Goal: Navigation & Orientation: Find specific page/section

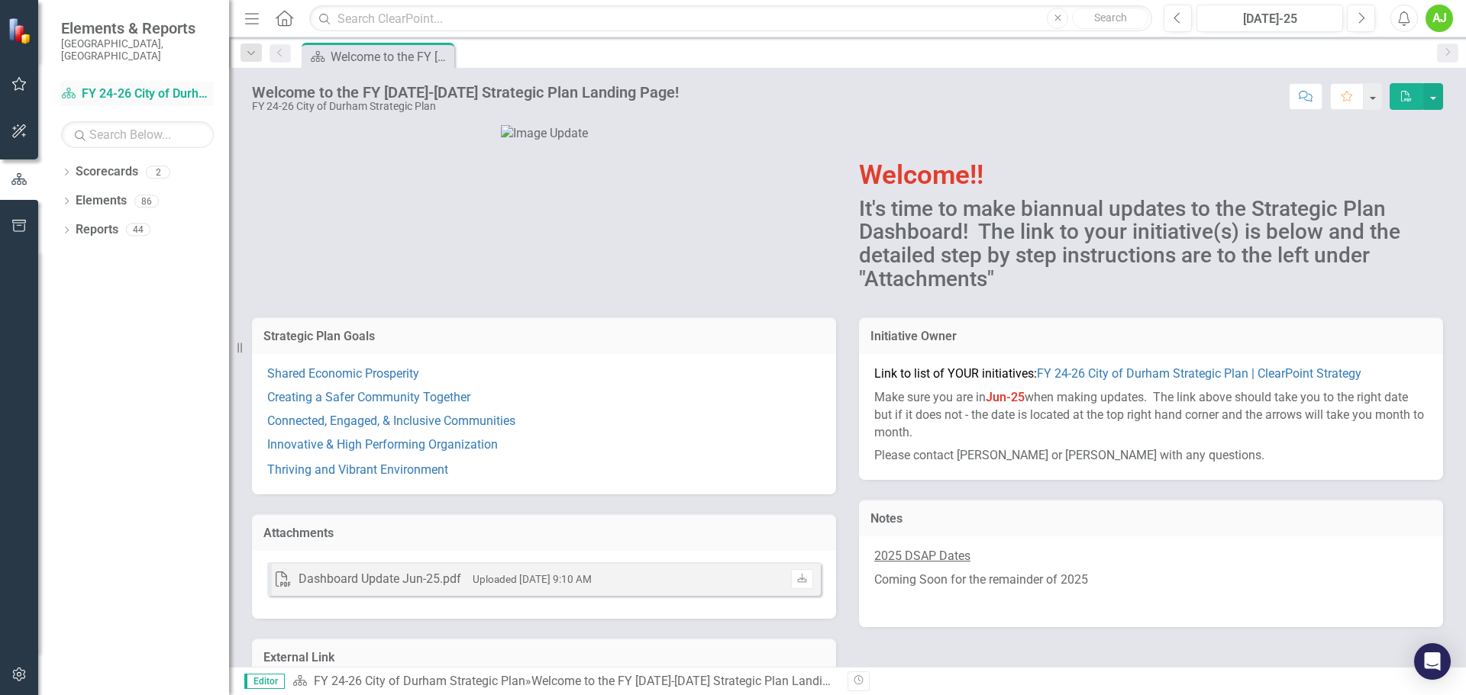
click at [144, 85] on link "Scorecard FY 24-26 City of Durham Strategic Plan" at bounding box center [137, 94] width 153 height 18
click at [101, 163] on link "Scorecards" at bounding box center [107, 172] width 63 height 18
click at [64, 169] on icon "Dropdown" at bounding box center [66, 173] width 11 height 8
click at [93, 85] on link "Scorecard FY 24-26 City of Durham Strategic Plan" at bounding box center [137, 94] width 153 height 18
click at [104, 221] on link "Elements" at bounding box center [101, 230] width 51 height 18
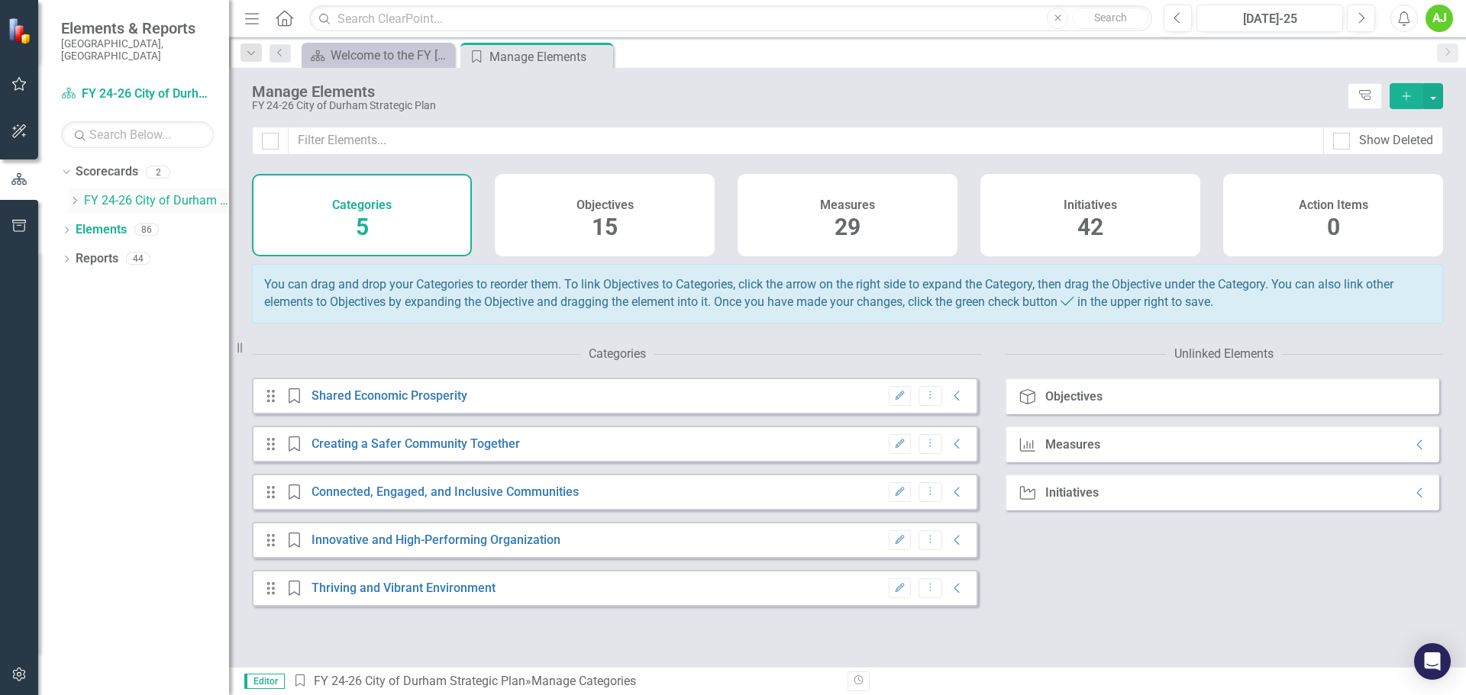
click at [110, 192] on link "FY 24-26 City of Durham Strategic Plan" at bounding box center [156, 201] width 145 height 18
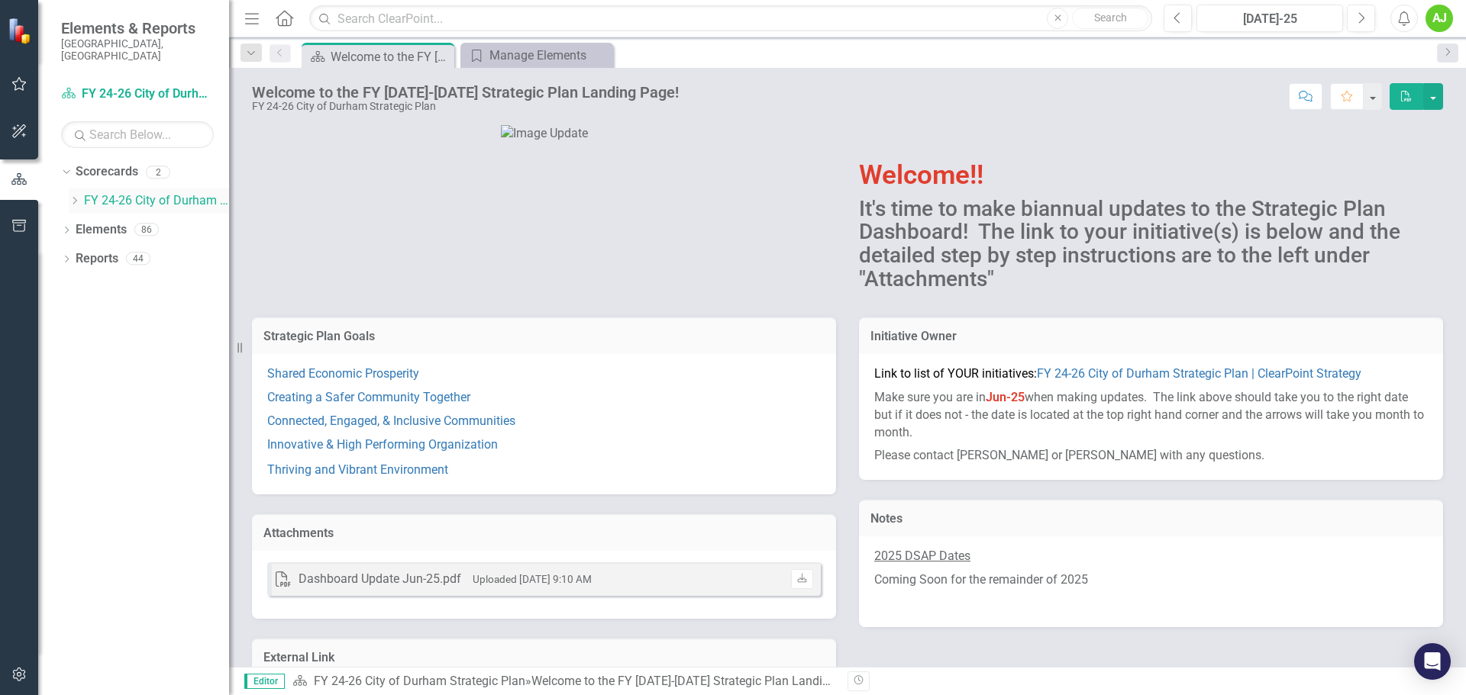
click at [78, 195] on div "Dropdown" at bounding box center [74, 201] width 11 height 13
click at [165, 221] on link "Housing & Neighborhood Services" at bounding box center [164, 230] width 130 height 18
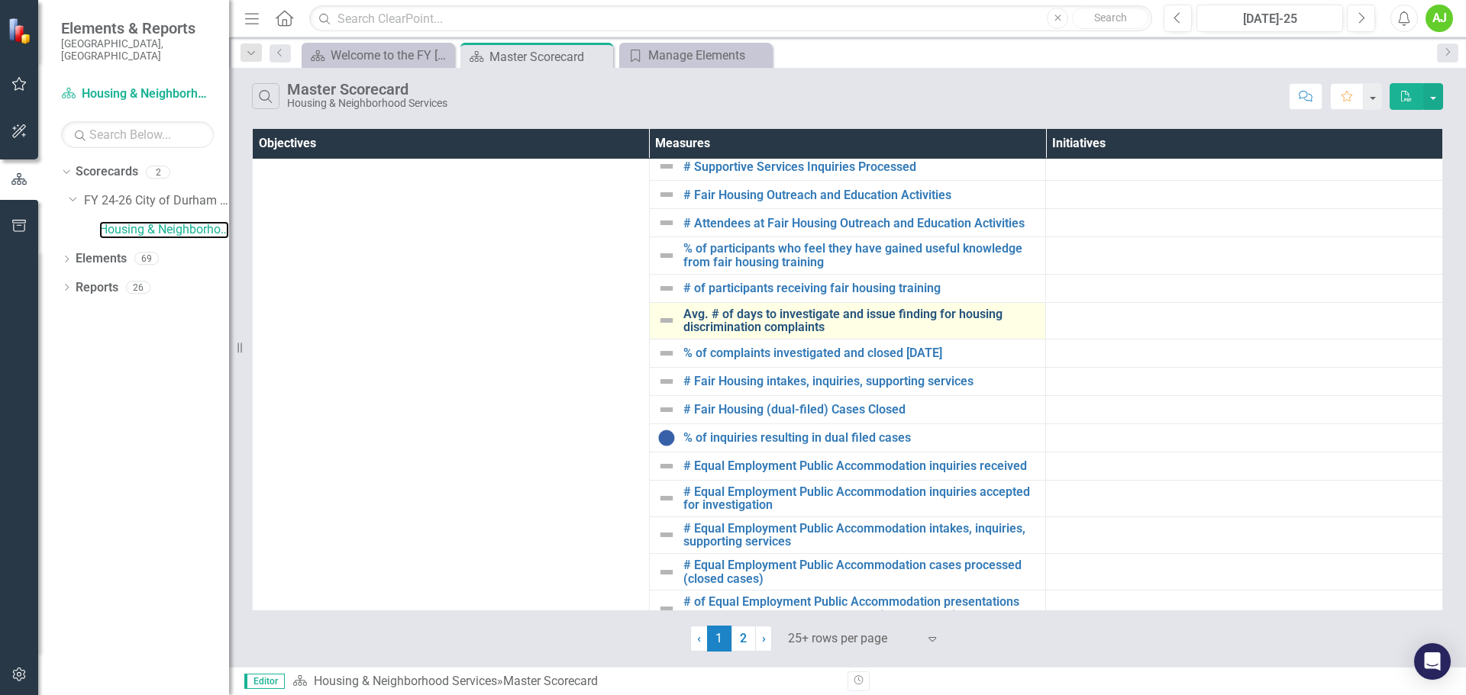
scroll to position [508, 0]
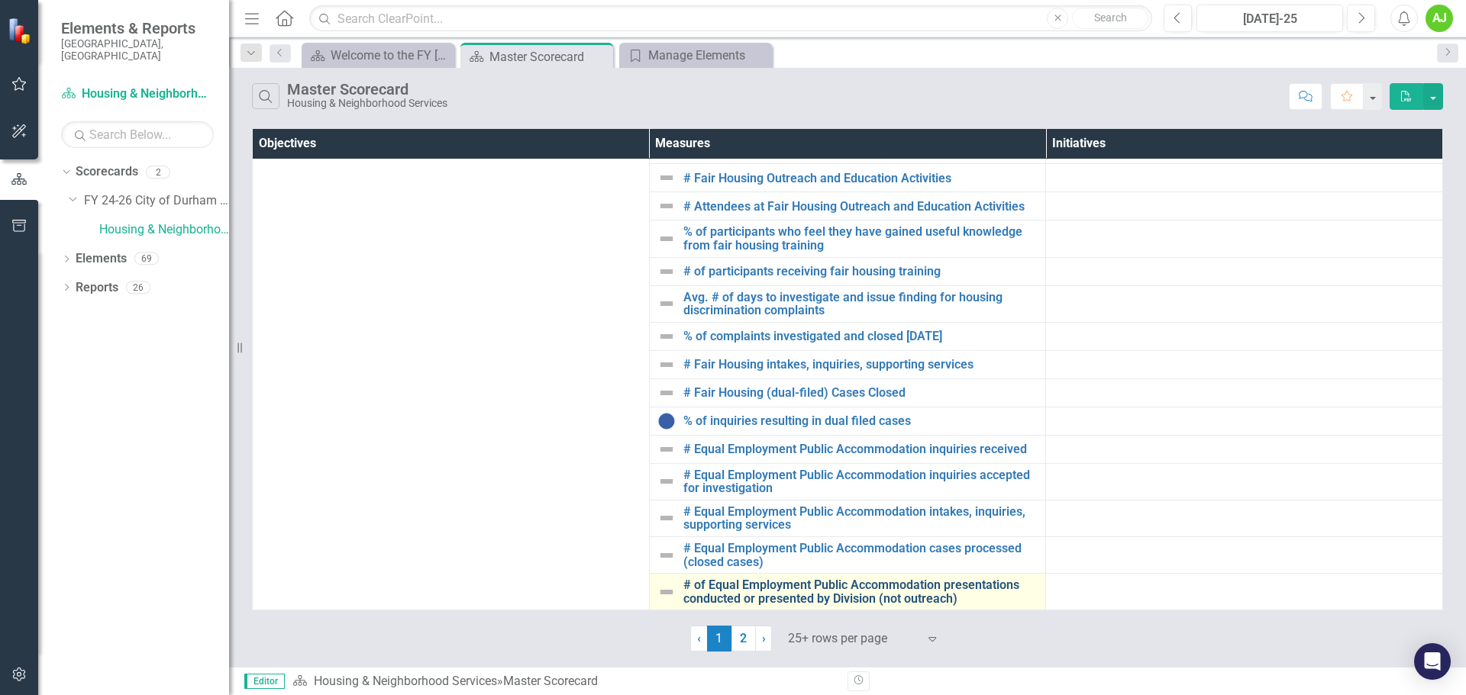
click at [831, 276] on link "# of Equal Employment Public Accommodation presentations conducted or presented…" at bounding box center [860, 592] width 355 height 27
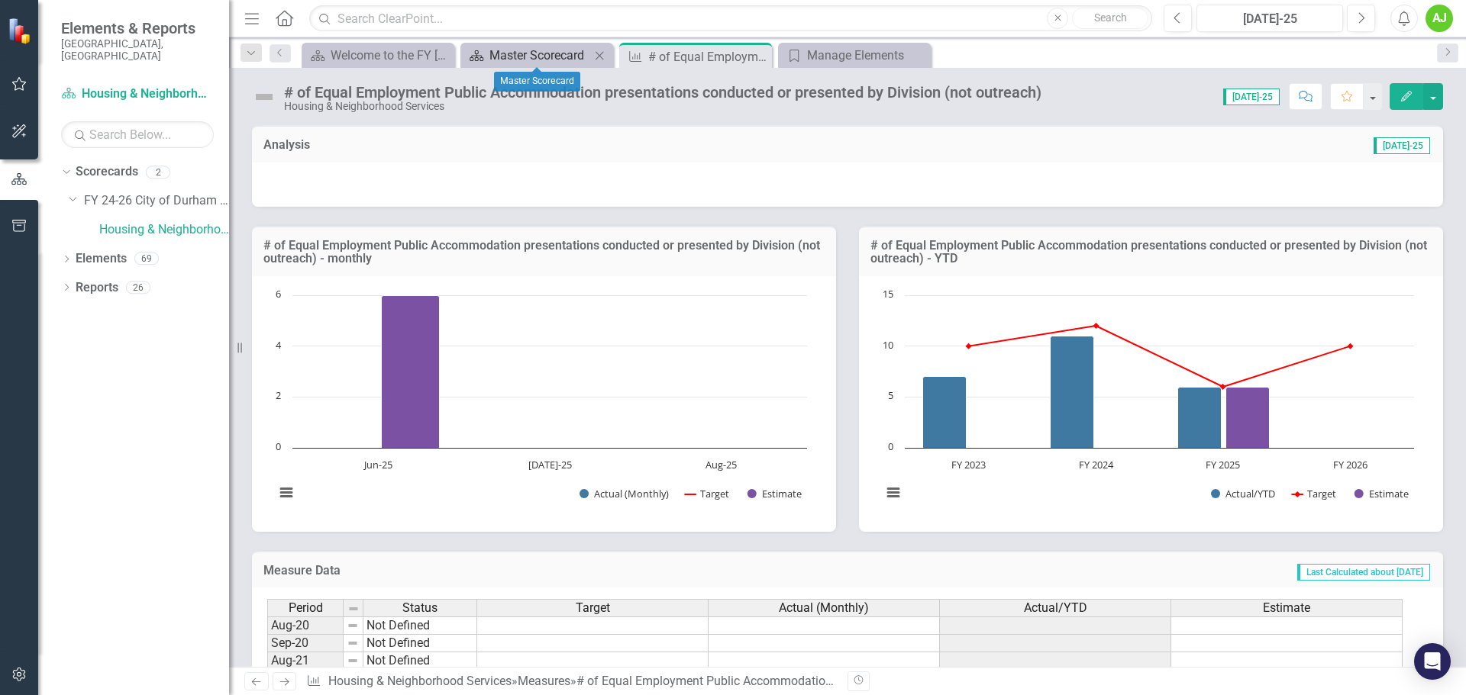
click at [538, 56] on div "Master Scorecard" at bounding box center [539, 55] width 101 height 19
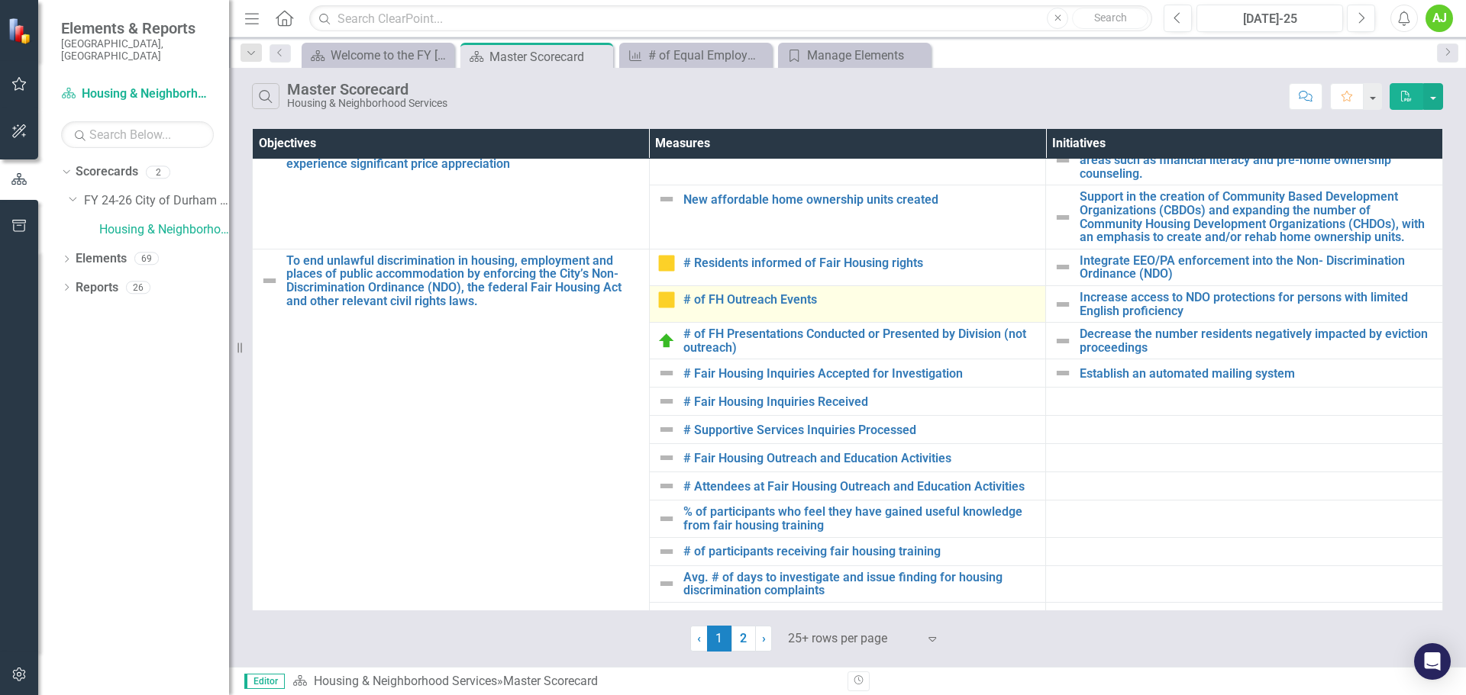
scroll to position [229, 0]
click at [762, 276] on link "# of FH Outreach Events" at bounding box center [860, 299] width 355 height 14
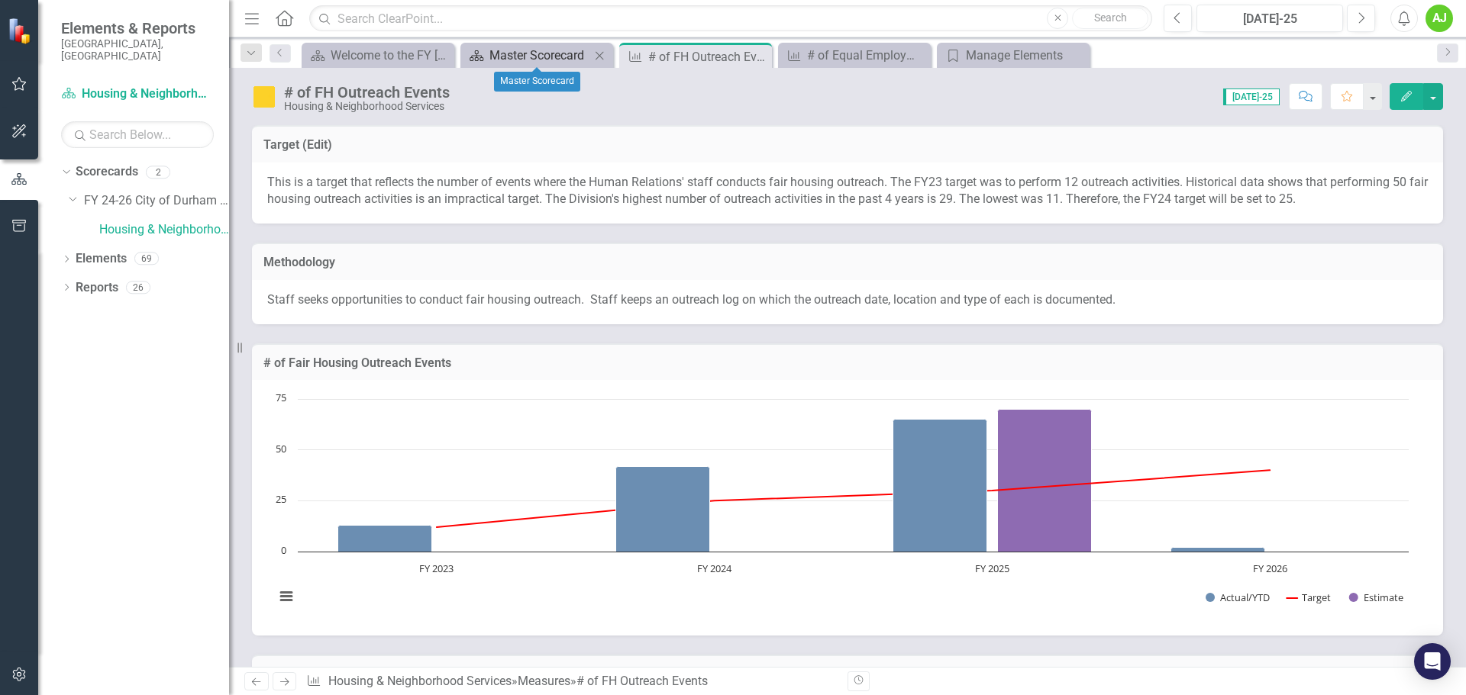
click at [537, 55] on div "Master Scorecard" at bounding box center [539, 55] width 101 height 19
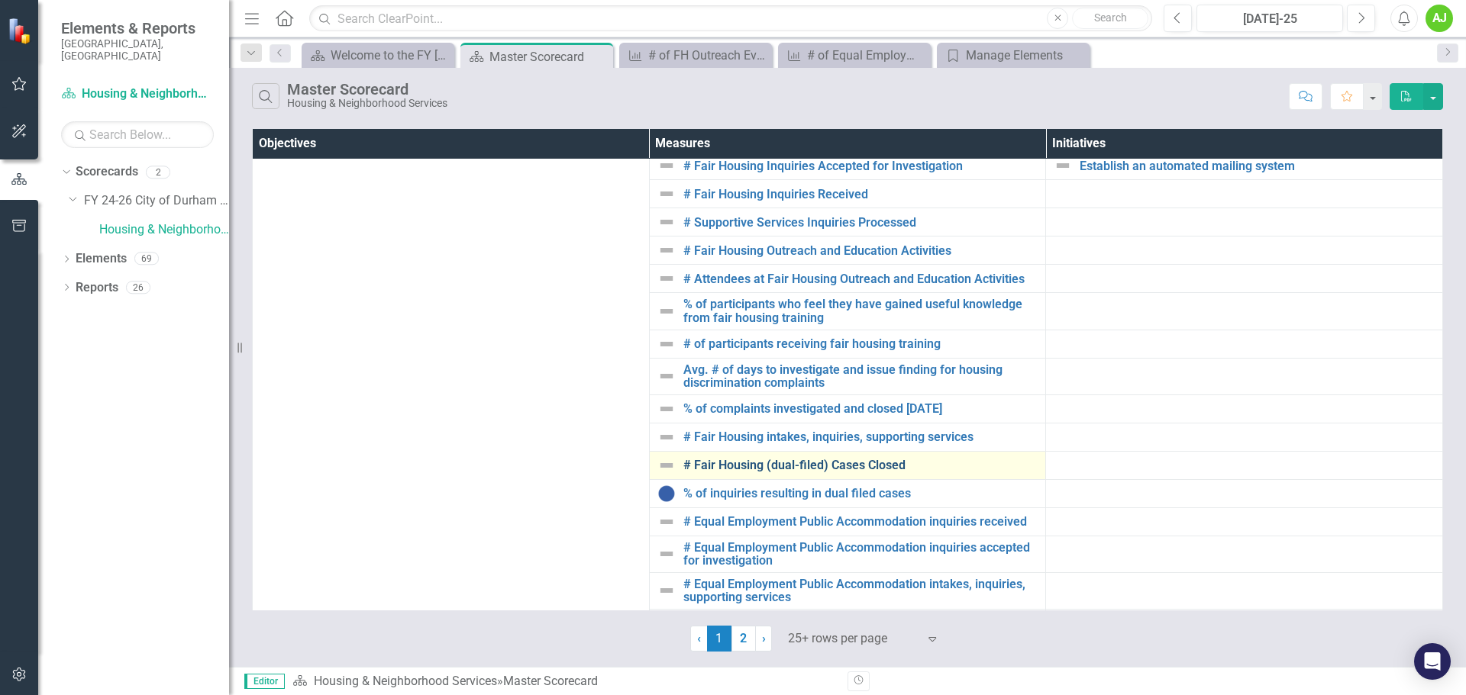
scroll to position [458, 0]
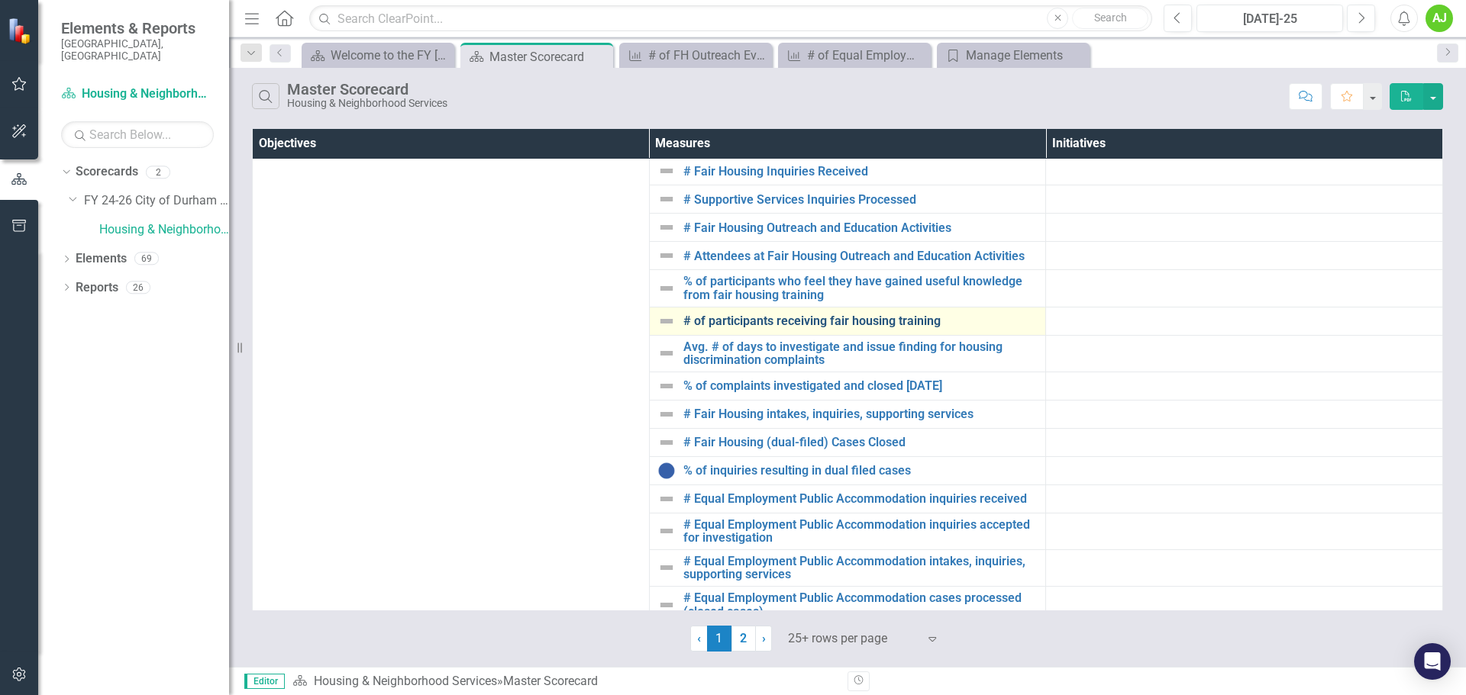
click at [861, 276] on link "# of participants receiving fair housing training" at bounding box center [860, 321] width 355 height 14
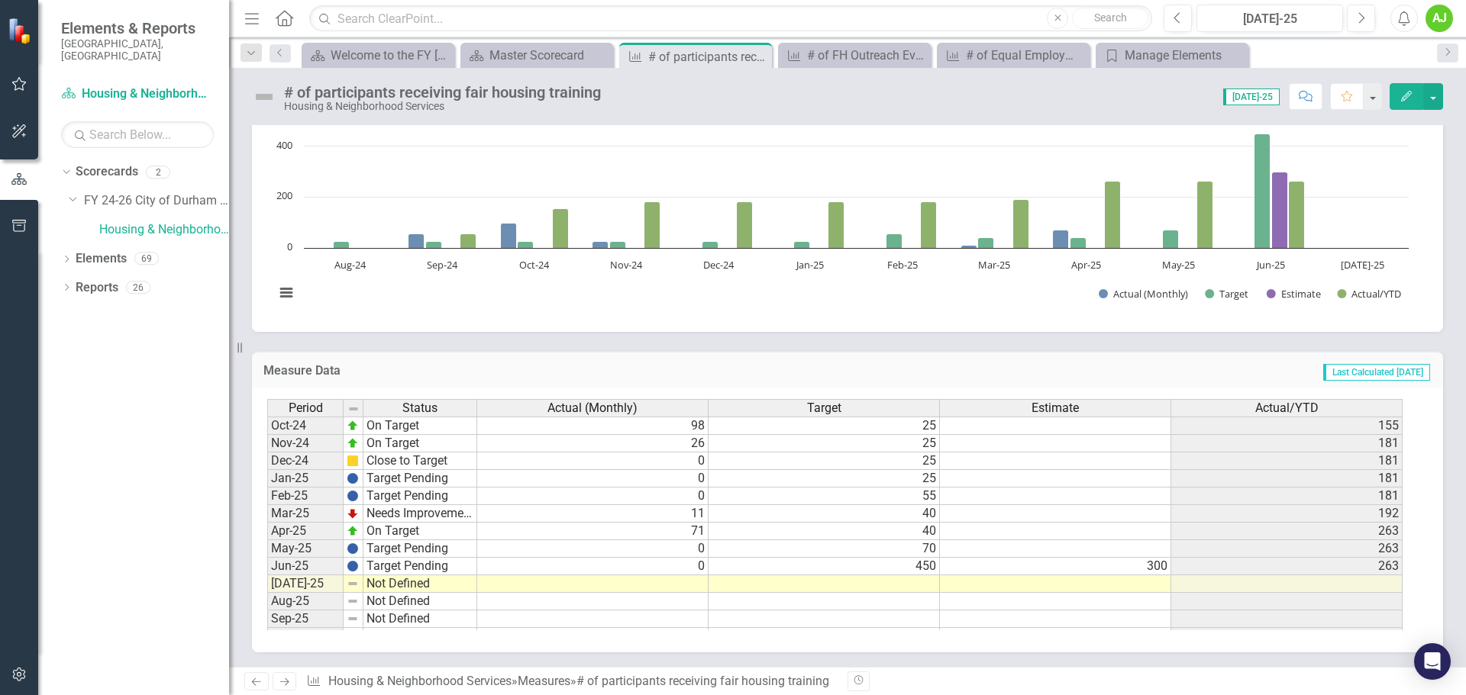
scroll to position [772, 0]
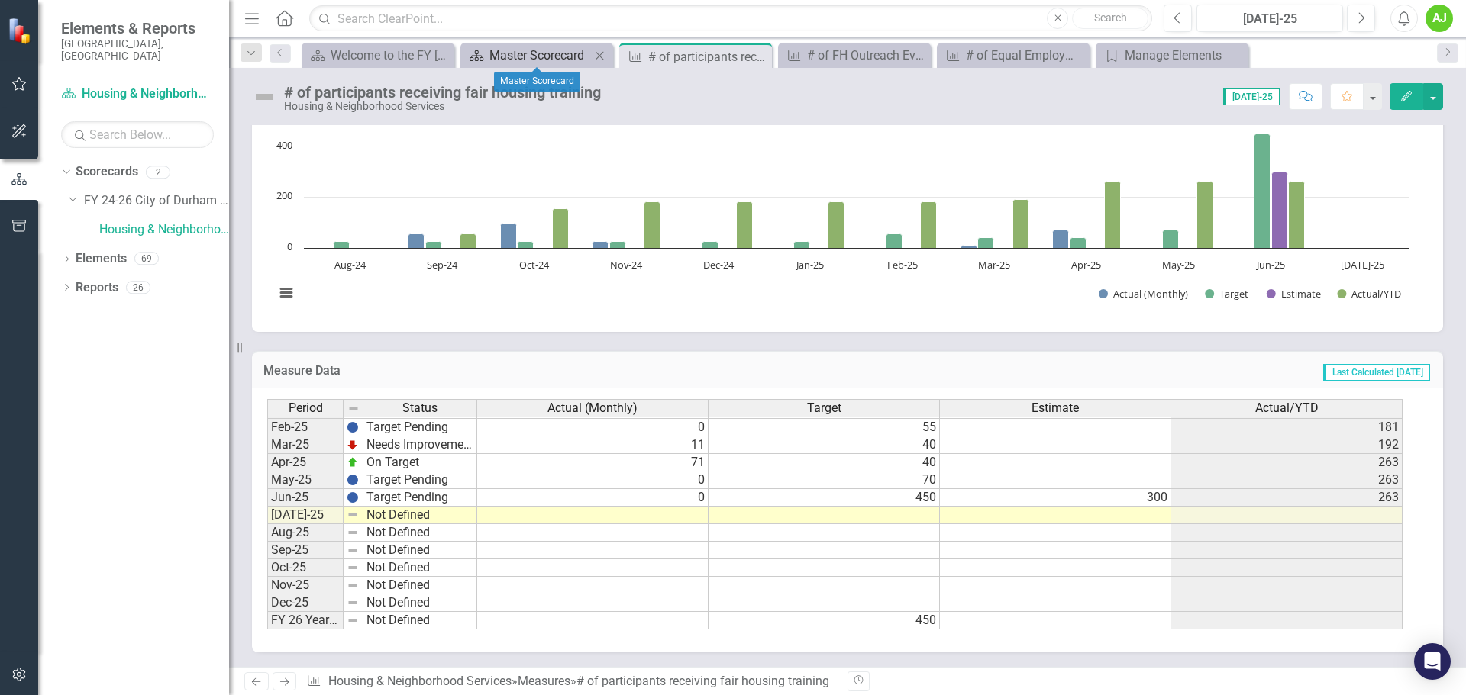
click at [544, 56] on div "Master Scorecard" at bounding box center [539, 55] width 101 height 19
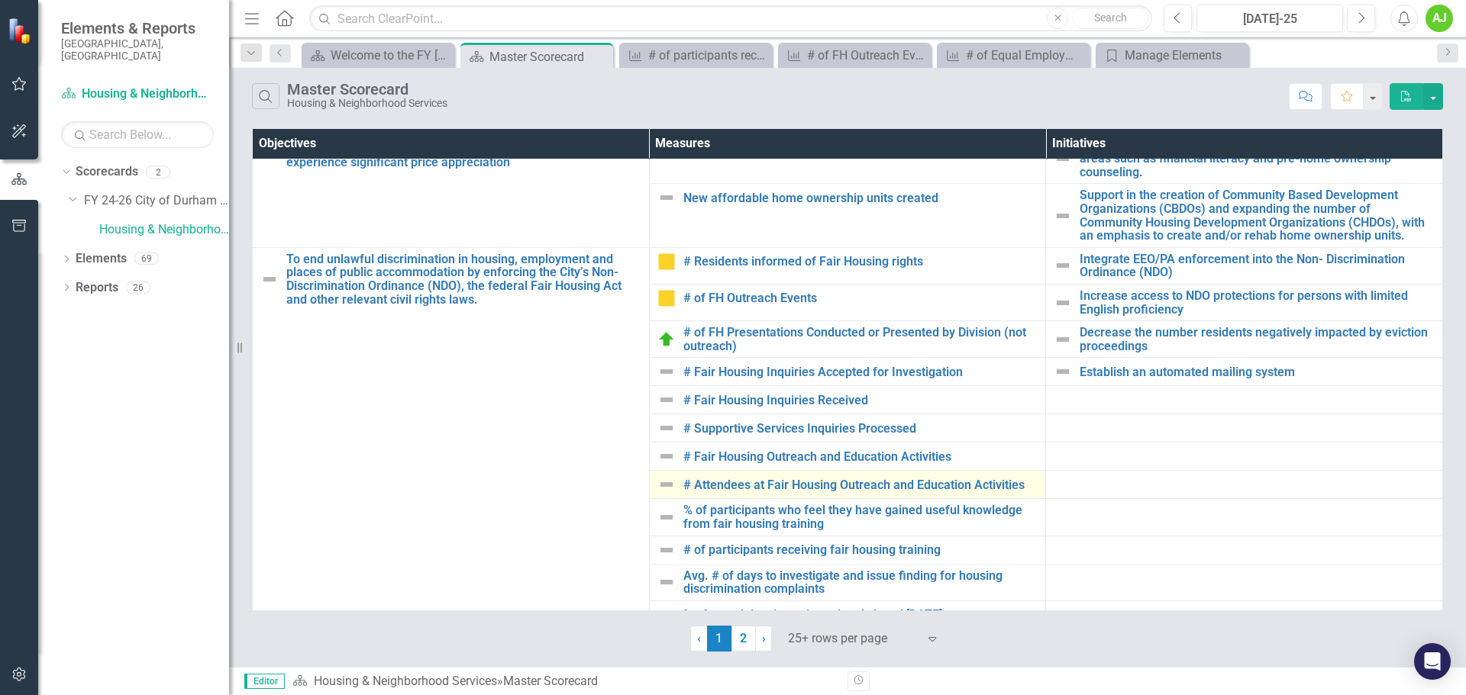
scroll to position [305, 0]
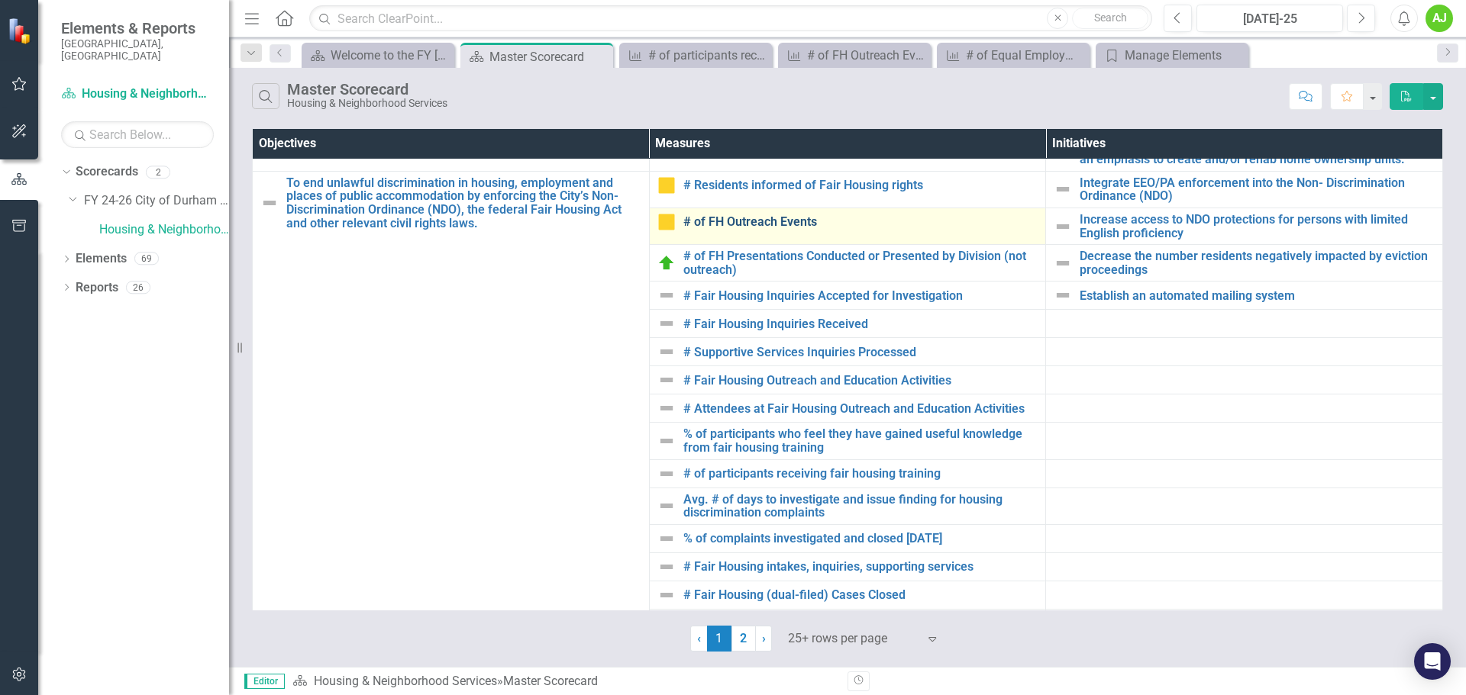
click at [792, 221] on link "# of FH Outreach Events" at bounding box center [860, 222] width 355 height 14
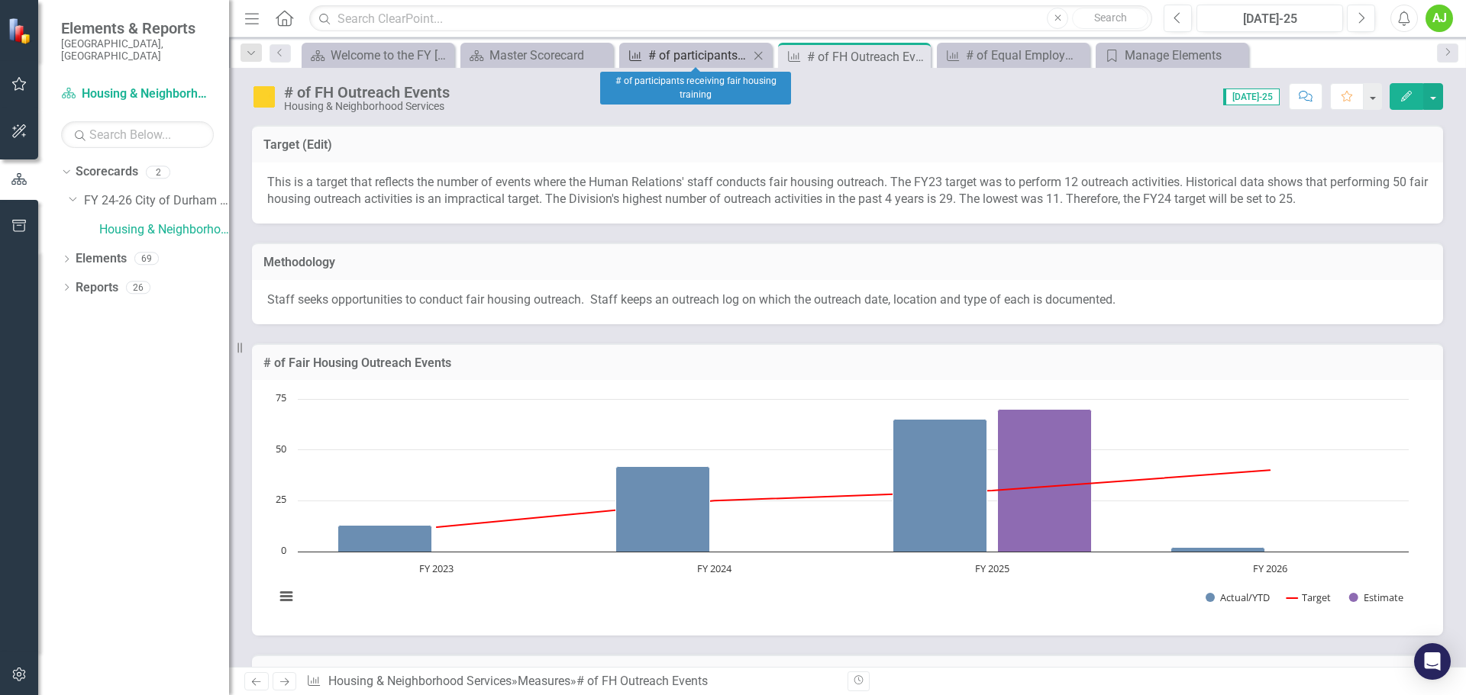
click at [687, 59] on div "# of participants receiving fair housing training" at bounding box center [698, 55] width 101 height 19
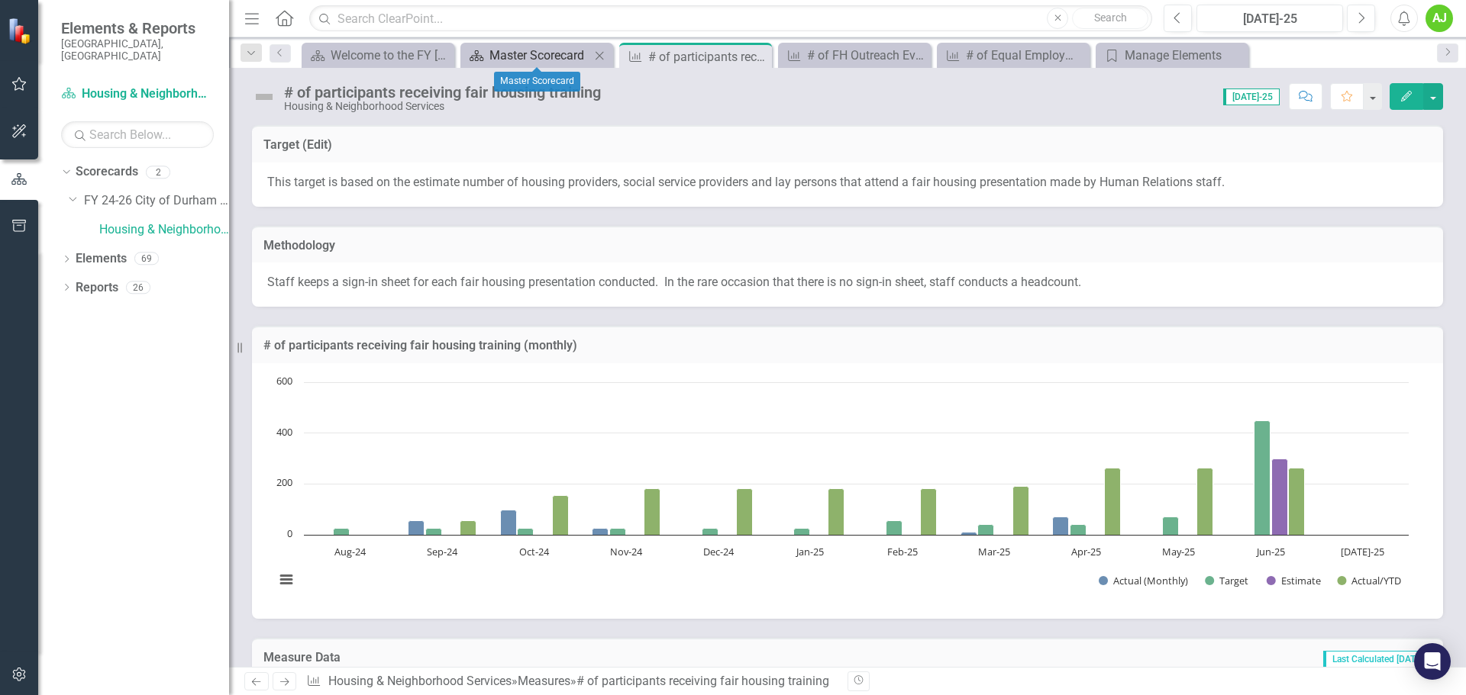
click at [532, 58] on div "Master Scorecard" at bounding box center [539, 55] width 101 height 19
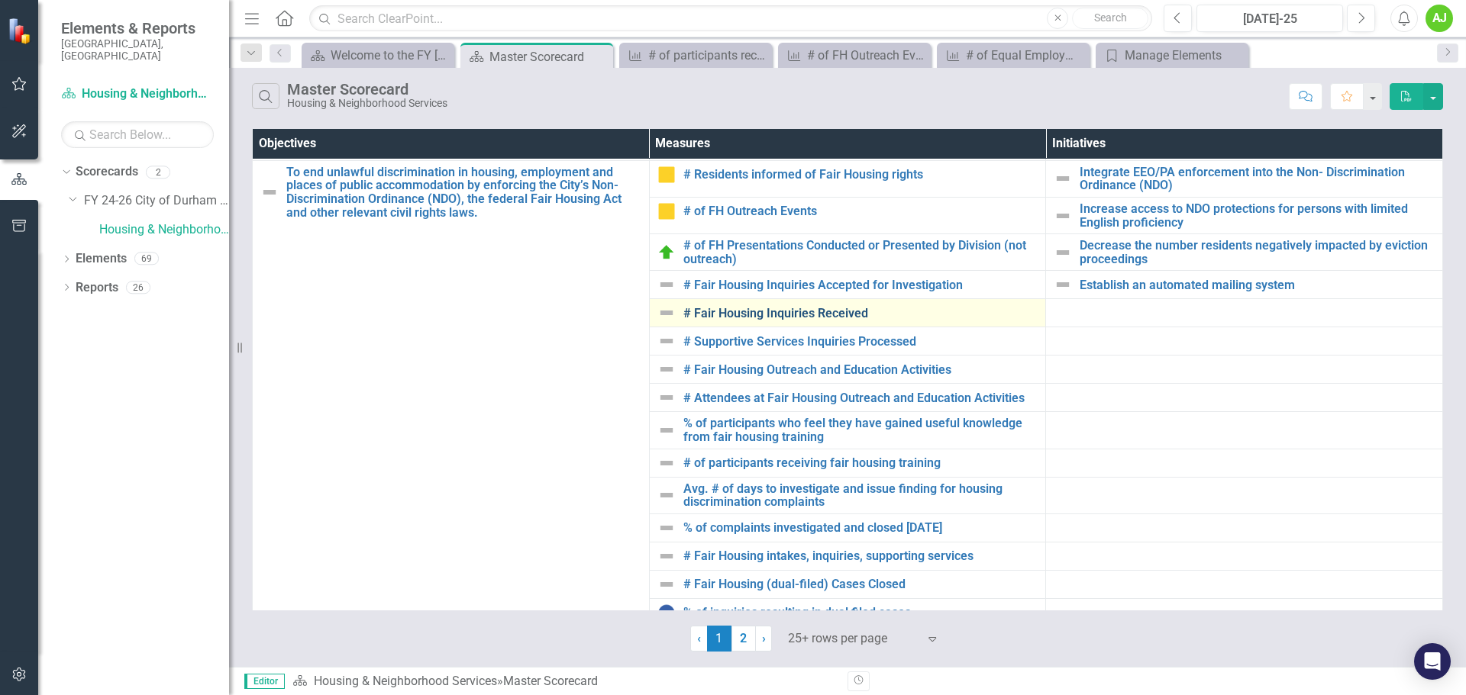
scroll to position [305, 0]
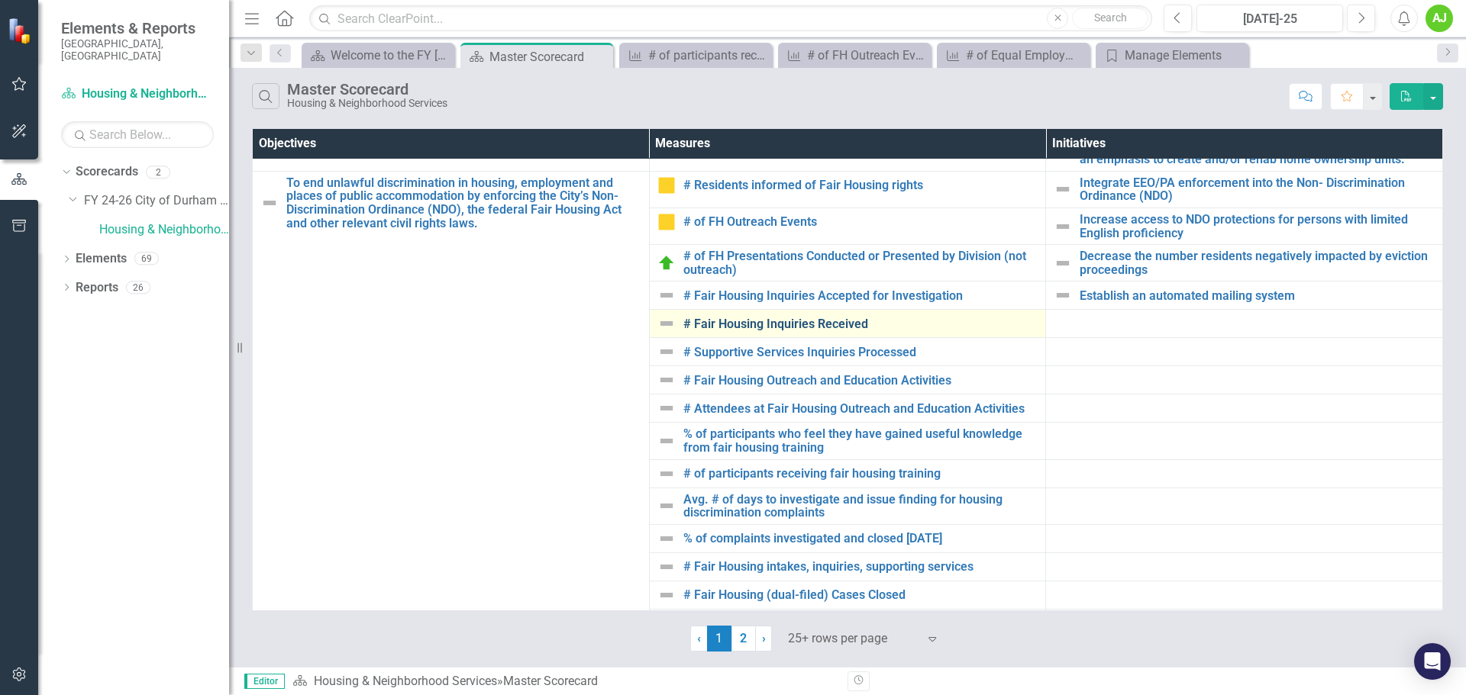
click at [824, 276] on link "# Fair Housing Inquiries Received" at bounding box center [860, 325] width 355 height 14
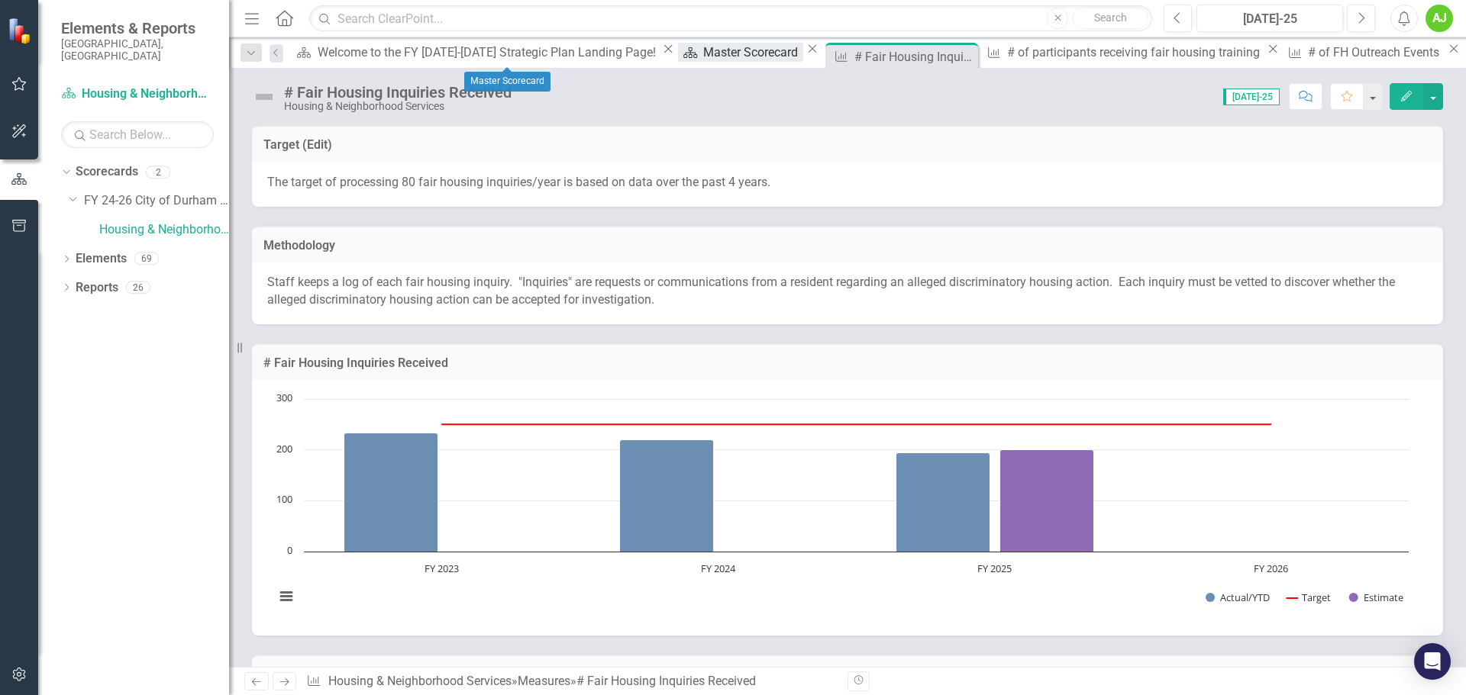
click at [703, 61] on div "Master Scorecard" at bounding box center [752, 52] width 99 height 19
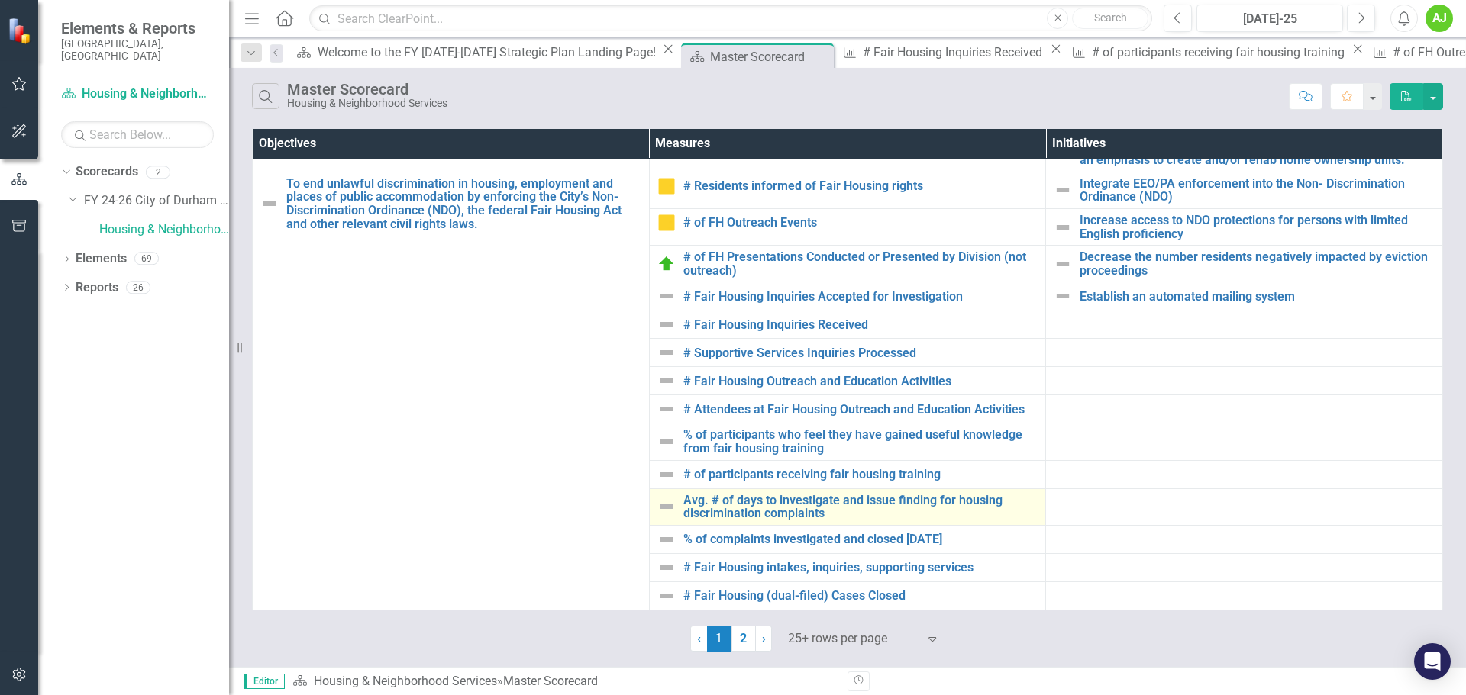
scroll to position [382, 0]
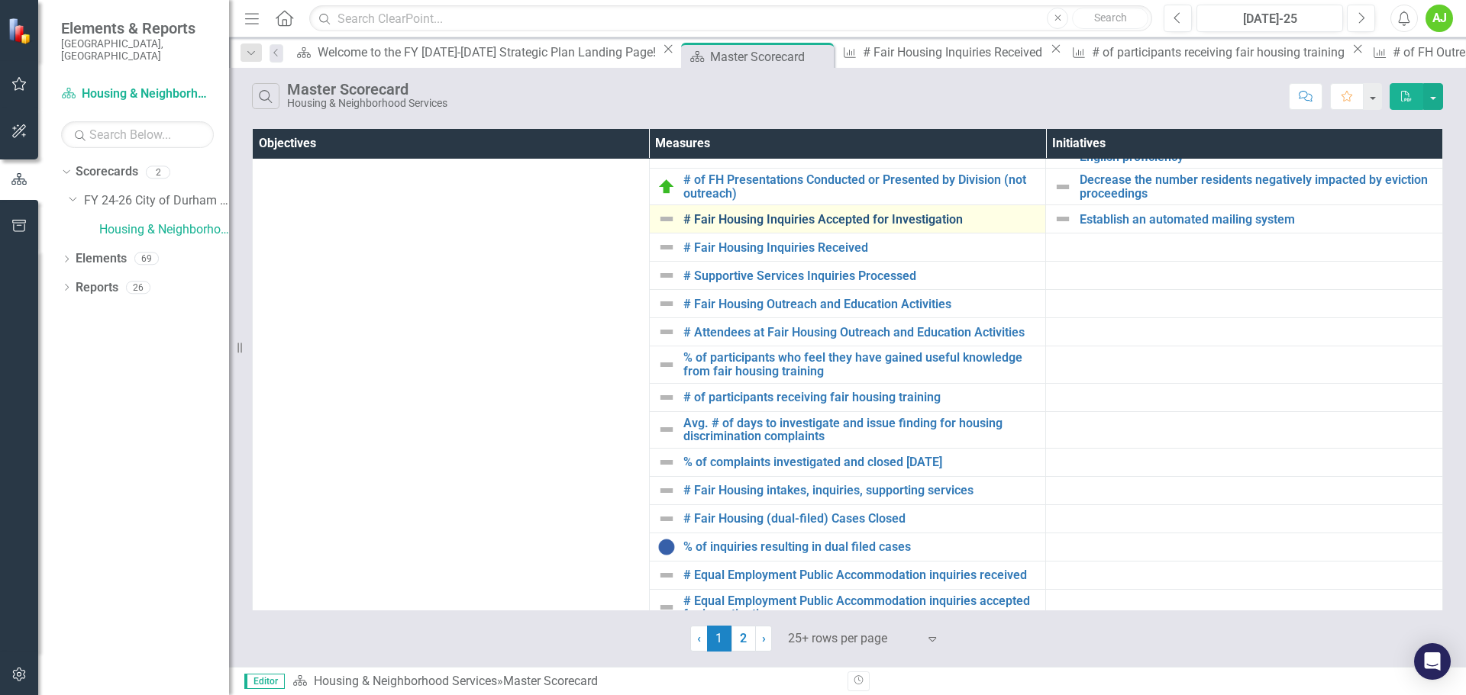
click at [854, 224] on link "# Fair Housing Inquiries Accepted for Investigation" at bounding box center [860, 220] width 355 height 14
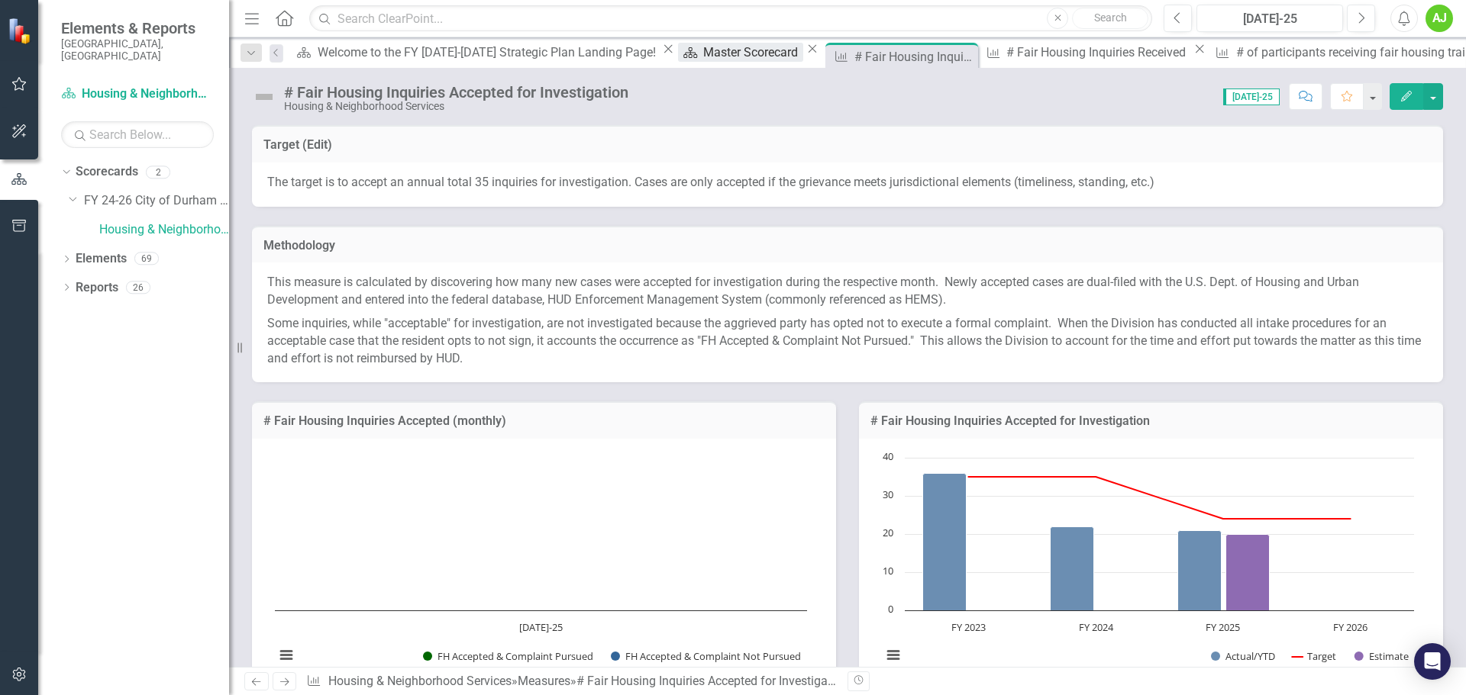
click at [703, 62] on div "Master Scorecard" at bounding box center [752, 52] width 99 height 19
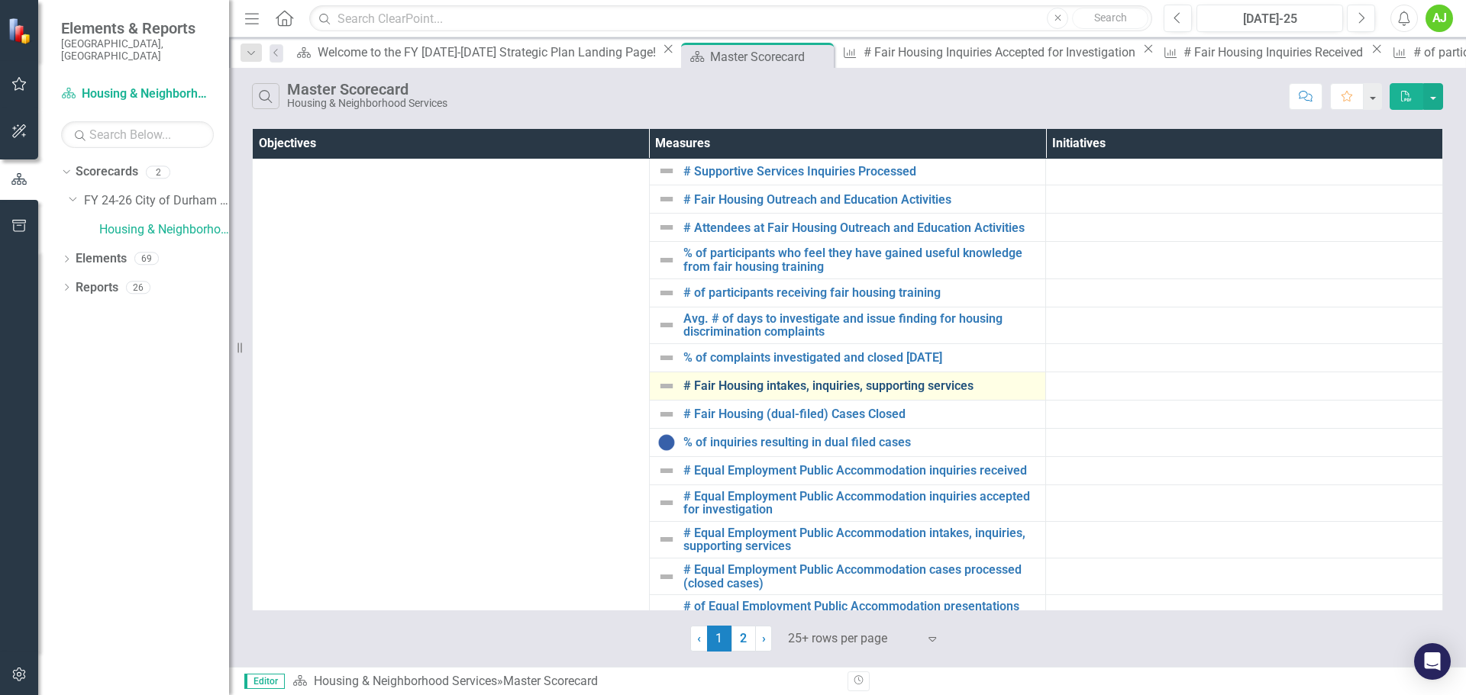
scroll to position [508, 0]
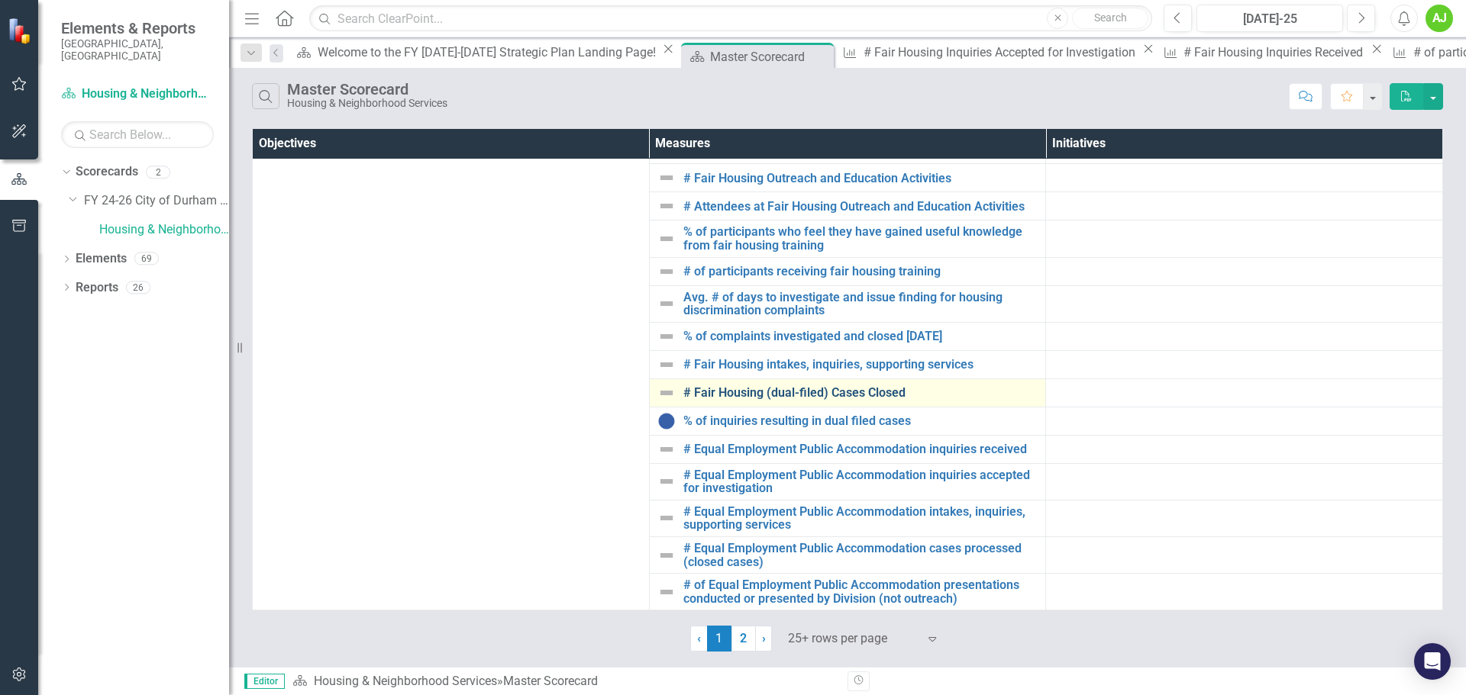
click at [874, 276] on link "# Fair Housing (dual-filed) Cases Closed" at bounding box center [860, 393] width 355 height 14
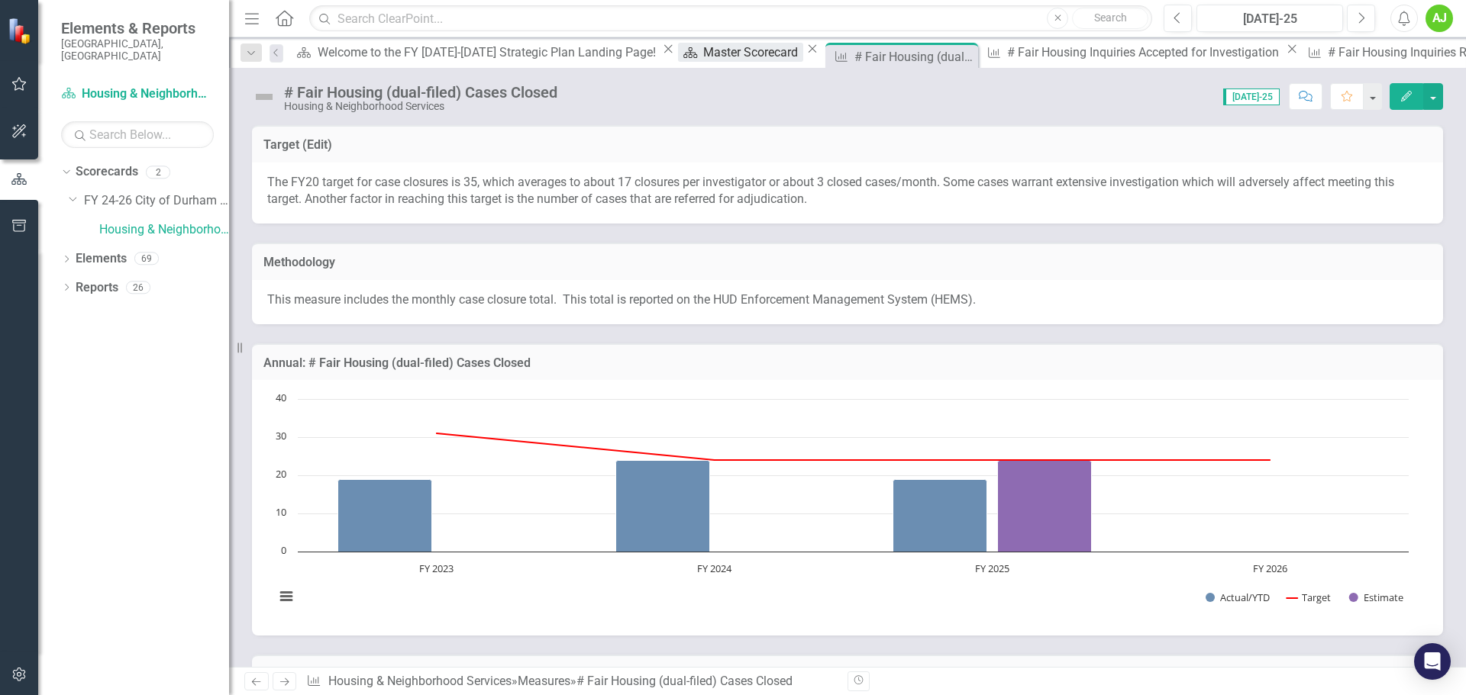
click at [703, 58] on div "Master Scorecard" at bounding box center [752, 52] width 99 height 19
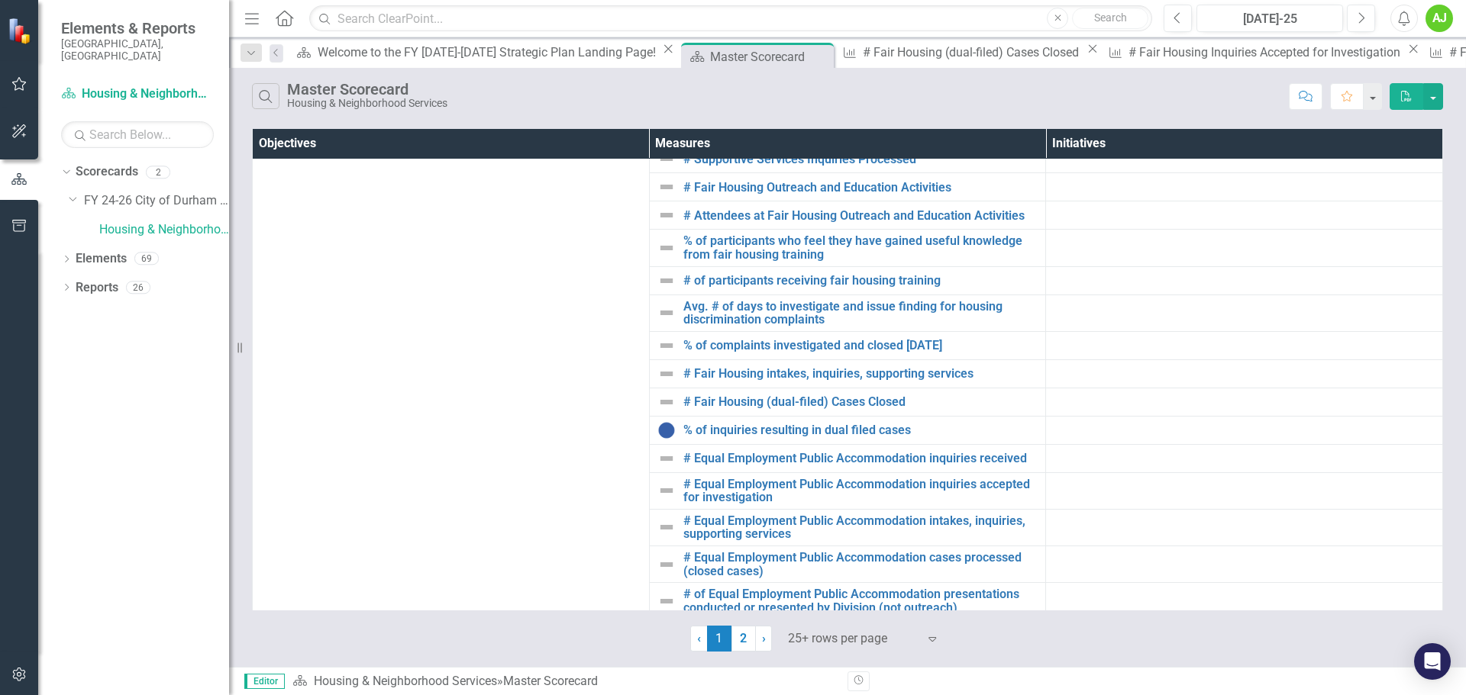
scroll to position [508, 0]
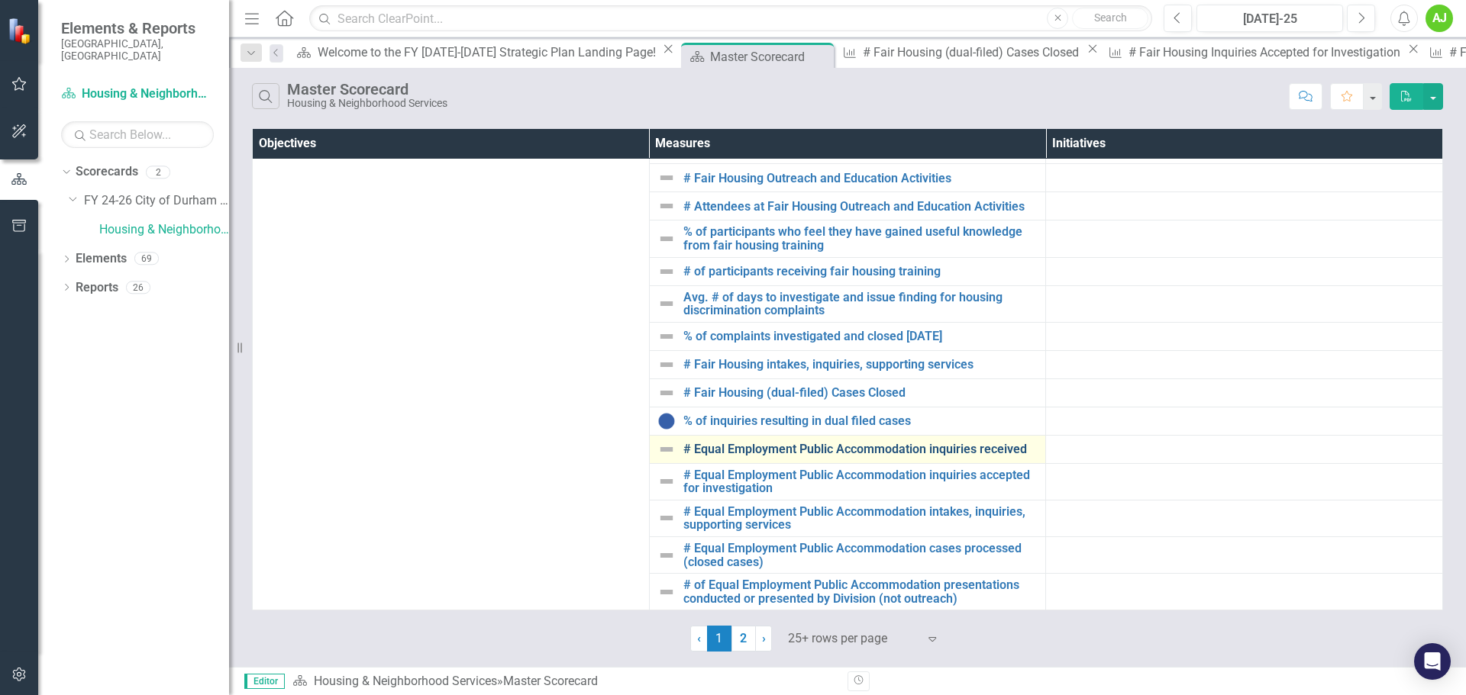
click at [879, 276] on link "# Equal Employment Public Accommodation inquiries received" at bounding box center [860, 450] width 355 height 14
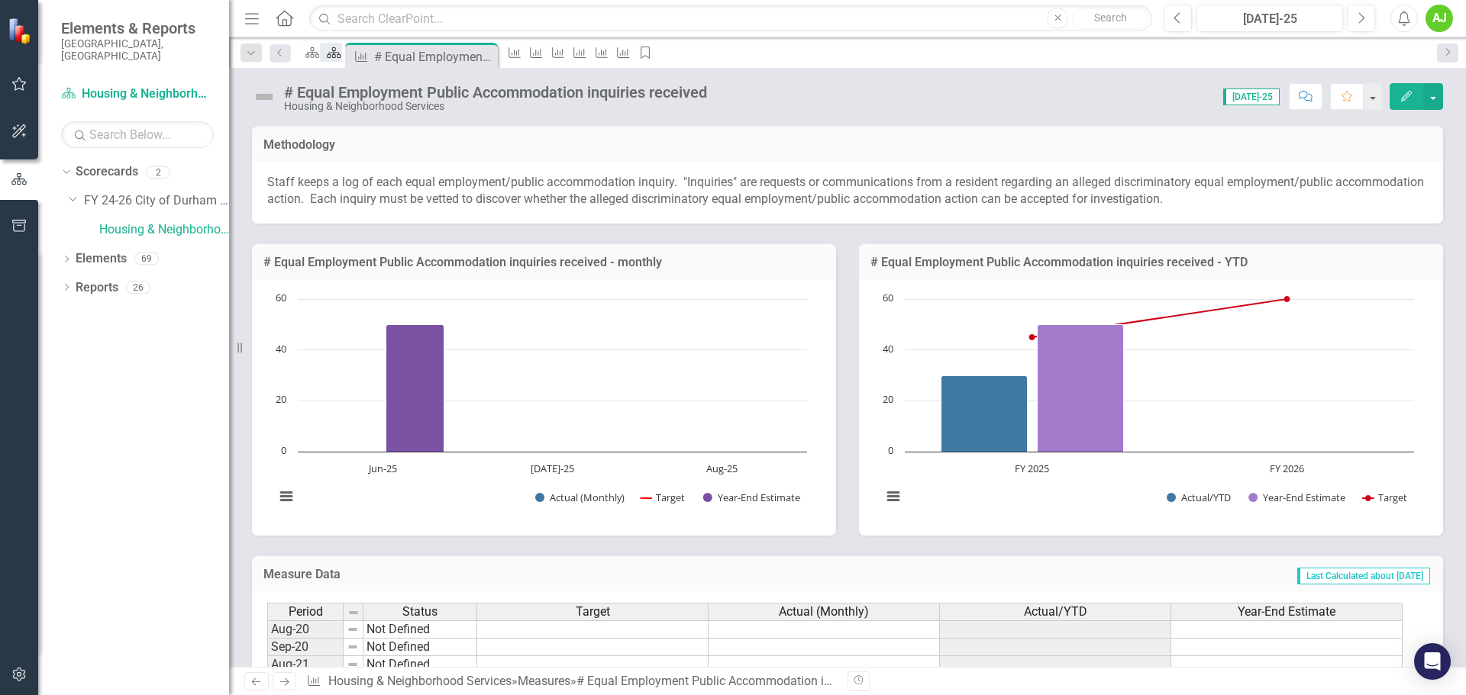
click at [341, 54] on icon "Scorecard" at bounding box center [333, 53] width 15 height 12
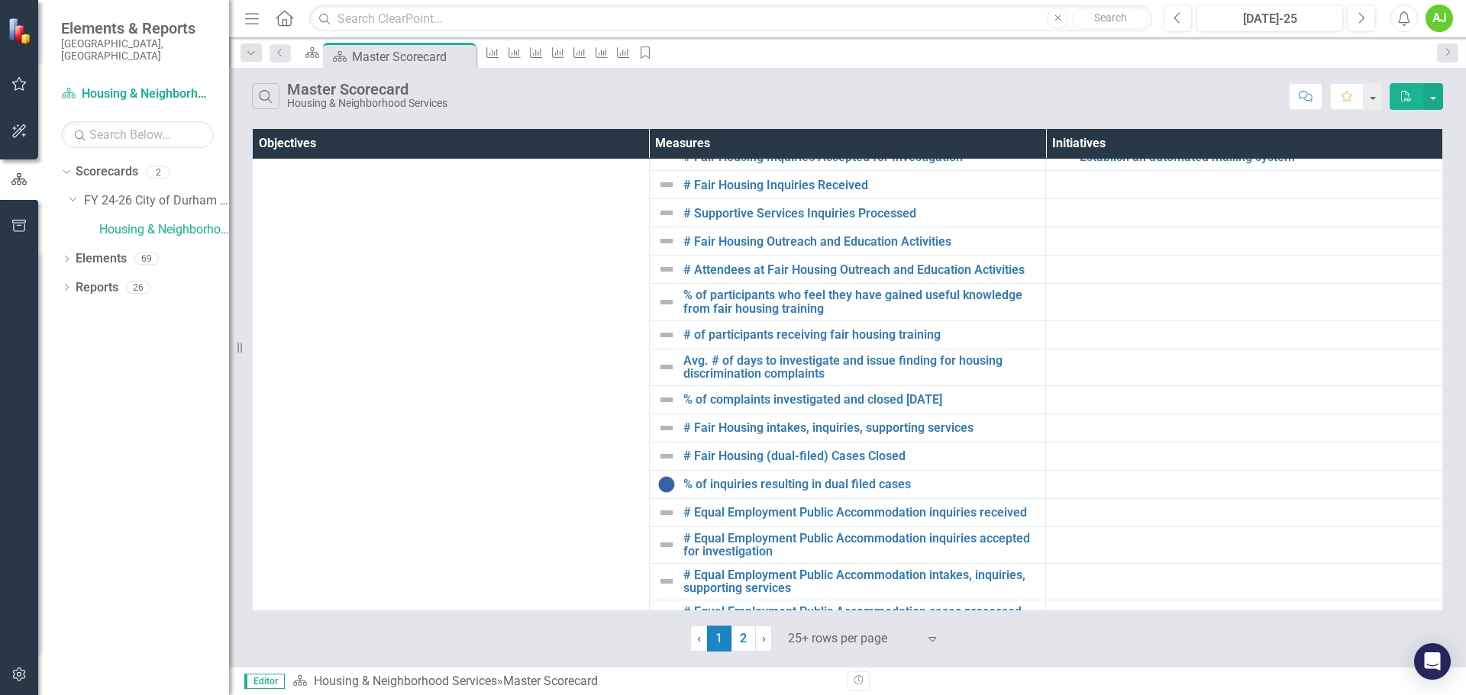
scroll to position [508, 0]
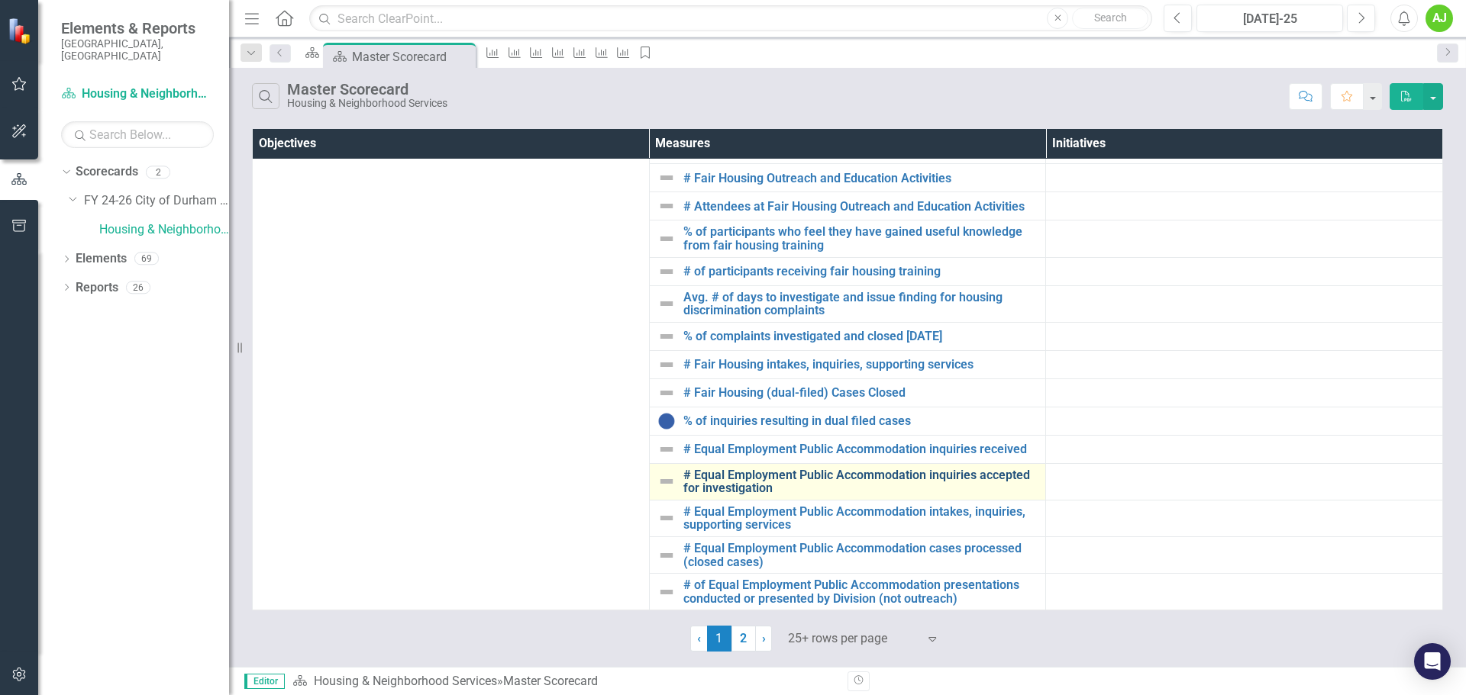
click at [954, 276] on link "# Equal Employment Public Accommodation inquiries accepted for investigation" at bounding box center [860, 482] width 355 height 27
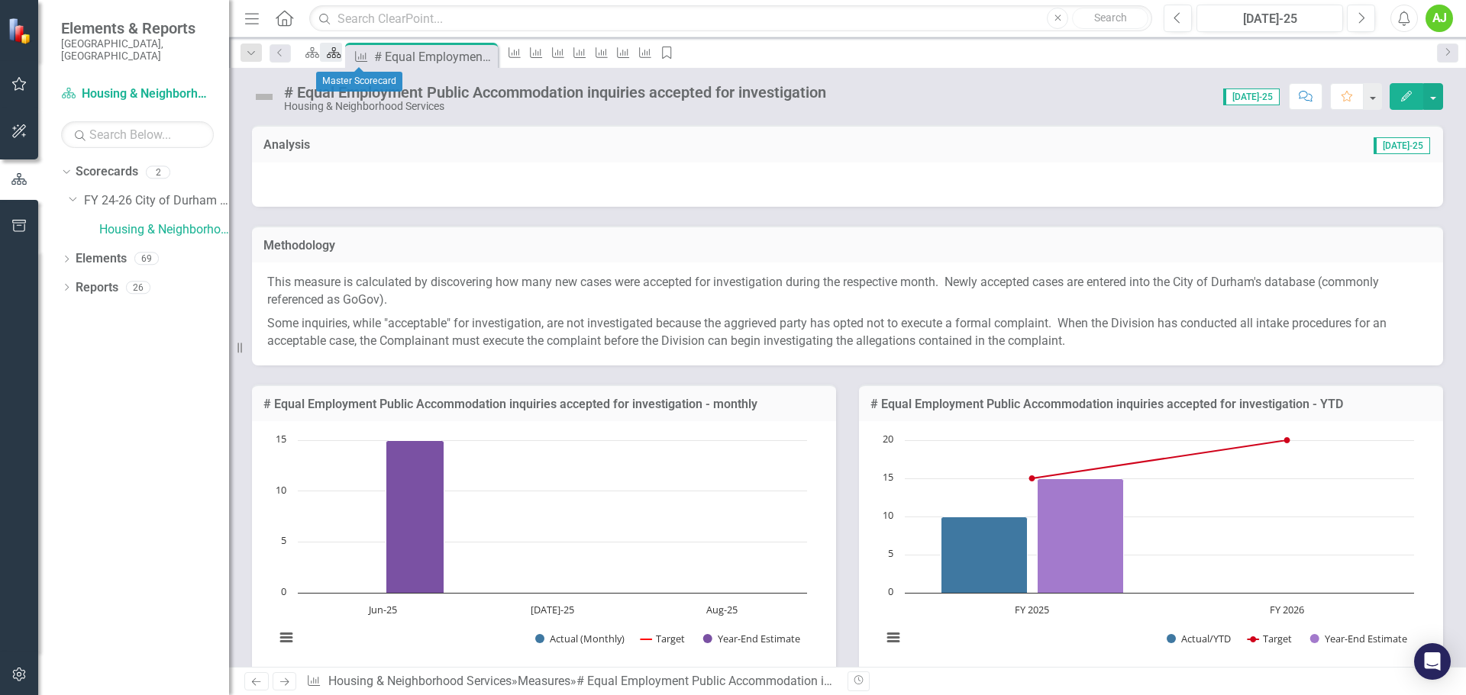
click at [341, 58] on icon "Scorecard" at bounding box center [333, 53] width 15 height 12
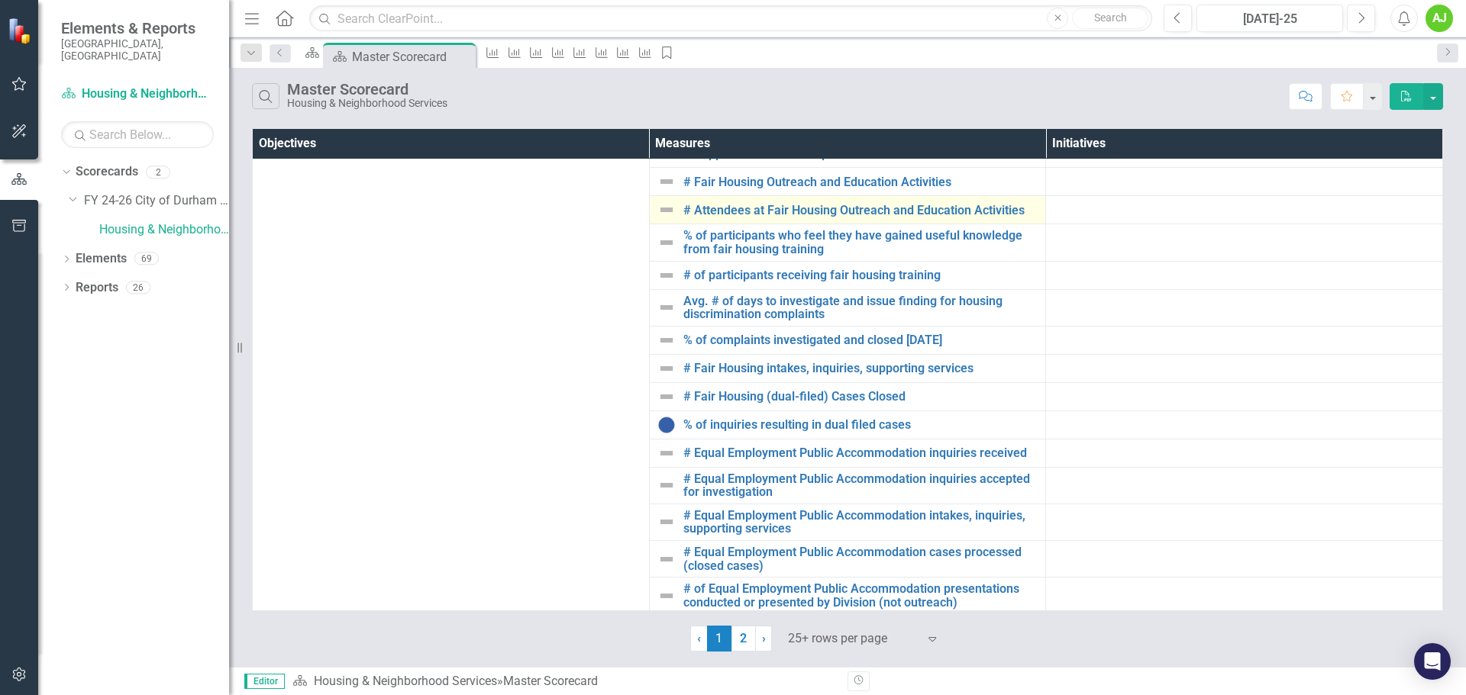
scroll to position [508, 0]
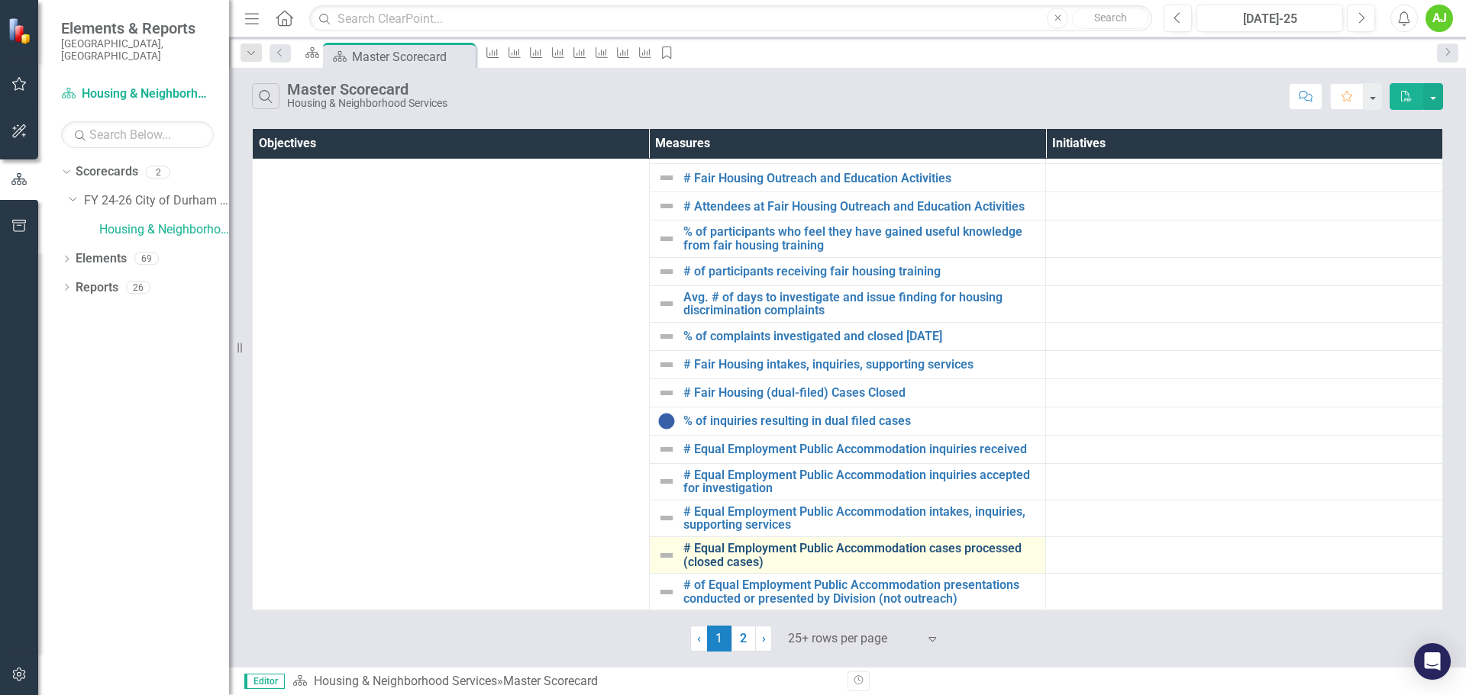
click at [954, 276] on link "# Equal Employment Public Accommodation cases processed (closed cases)" at bounding box center [860, 555] width 355 height 27
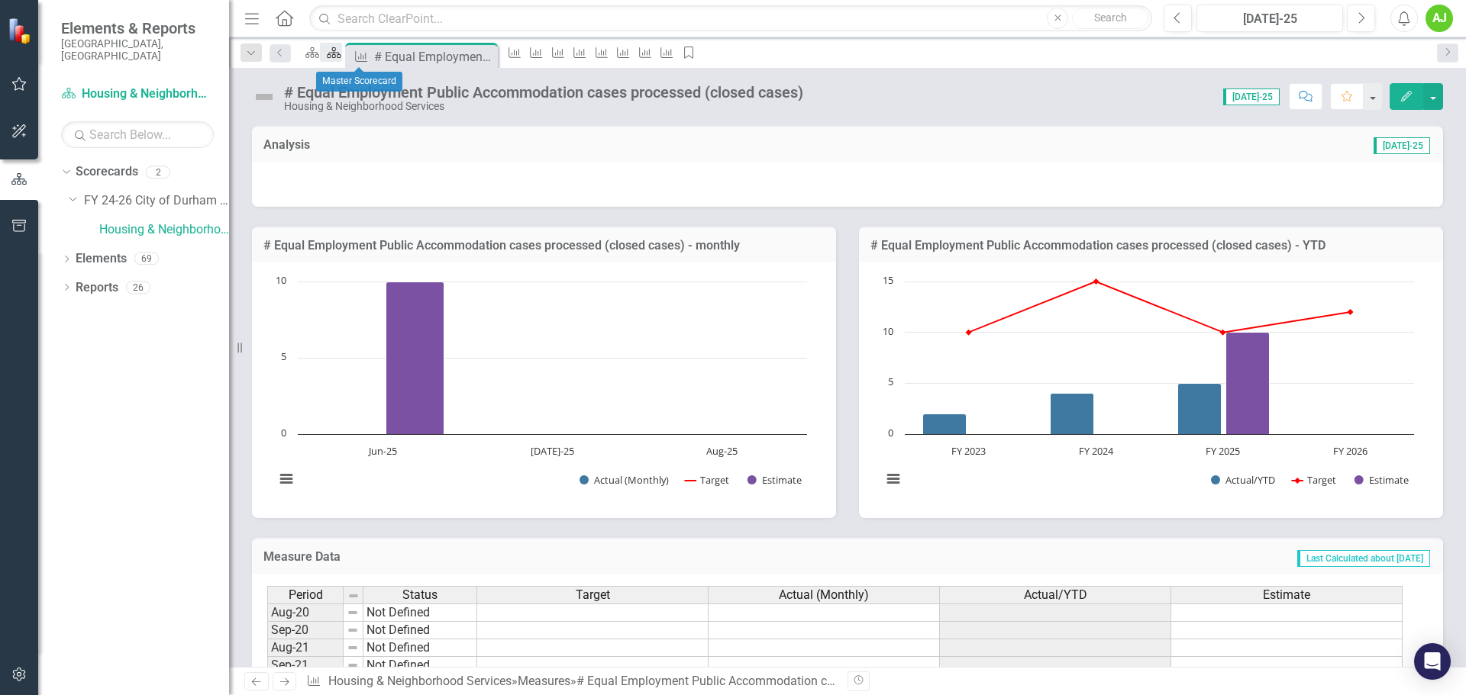
click at [341, 60] on div "Scorecard" at bounding box center [330, 52] width 21 height 19
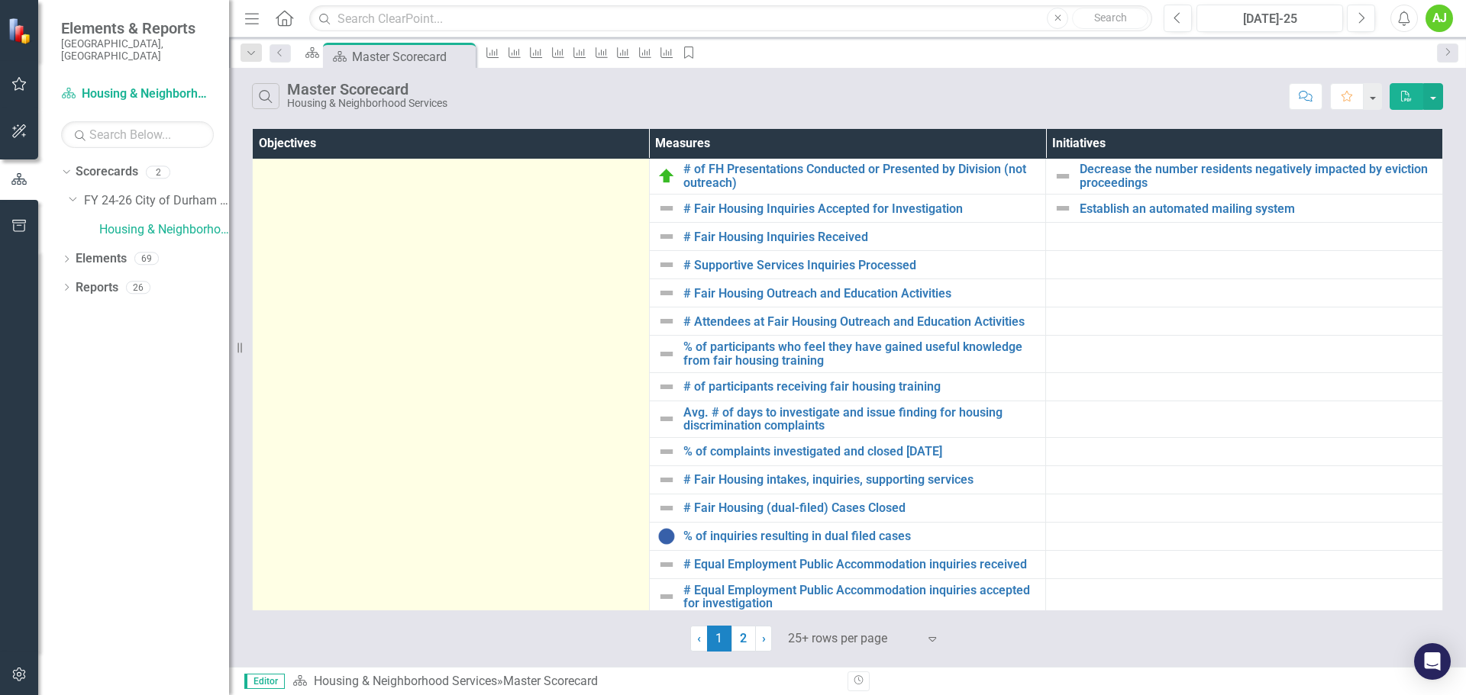
scroll to position [508, 0]
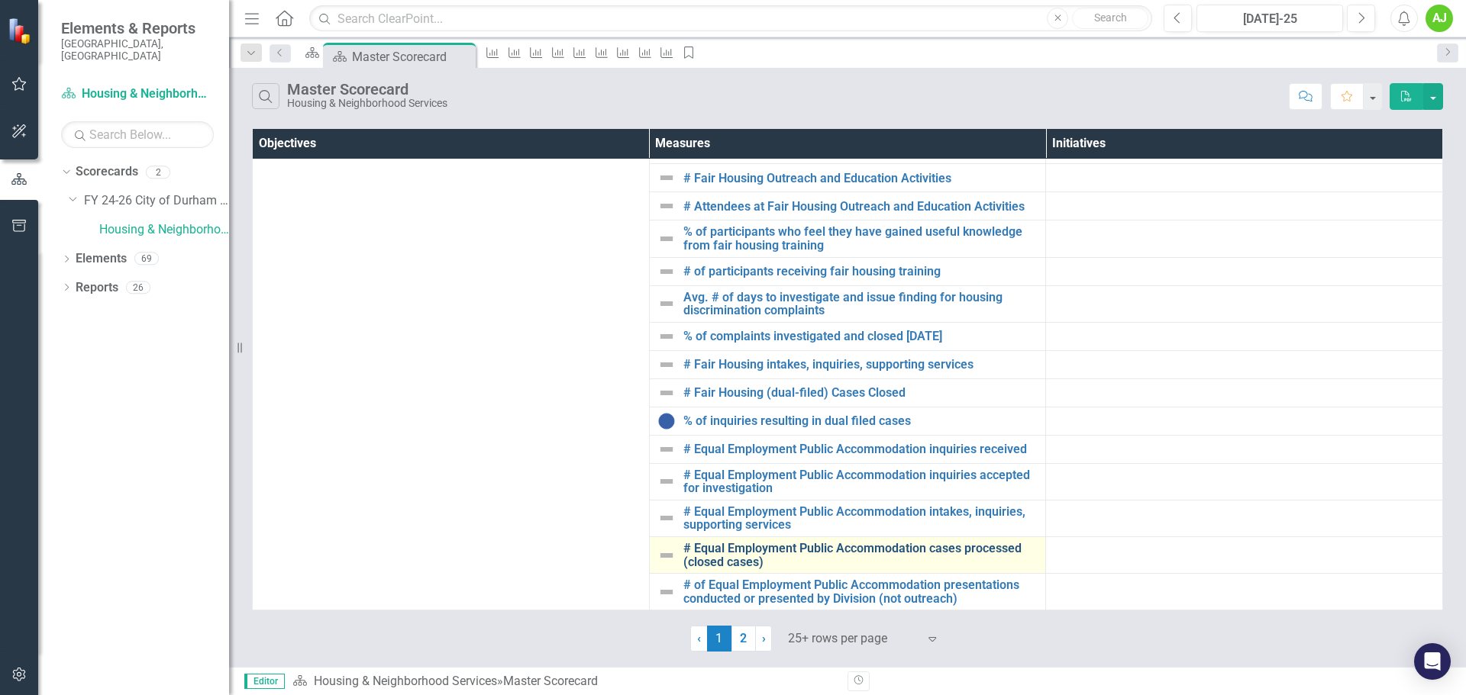
click at [877, 276] on link "# Equal Employment Public Accommodation cases processed (closed cases)" at bounding box center [860, 555] width 355 height 27
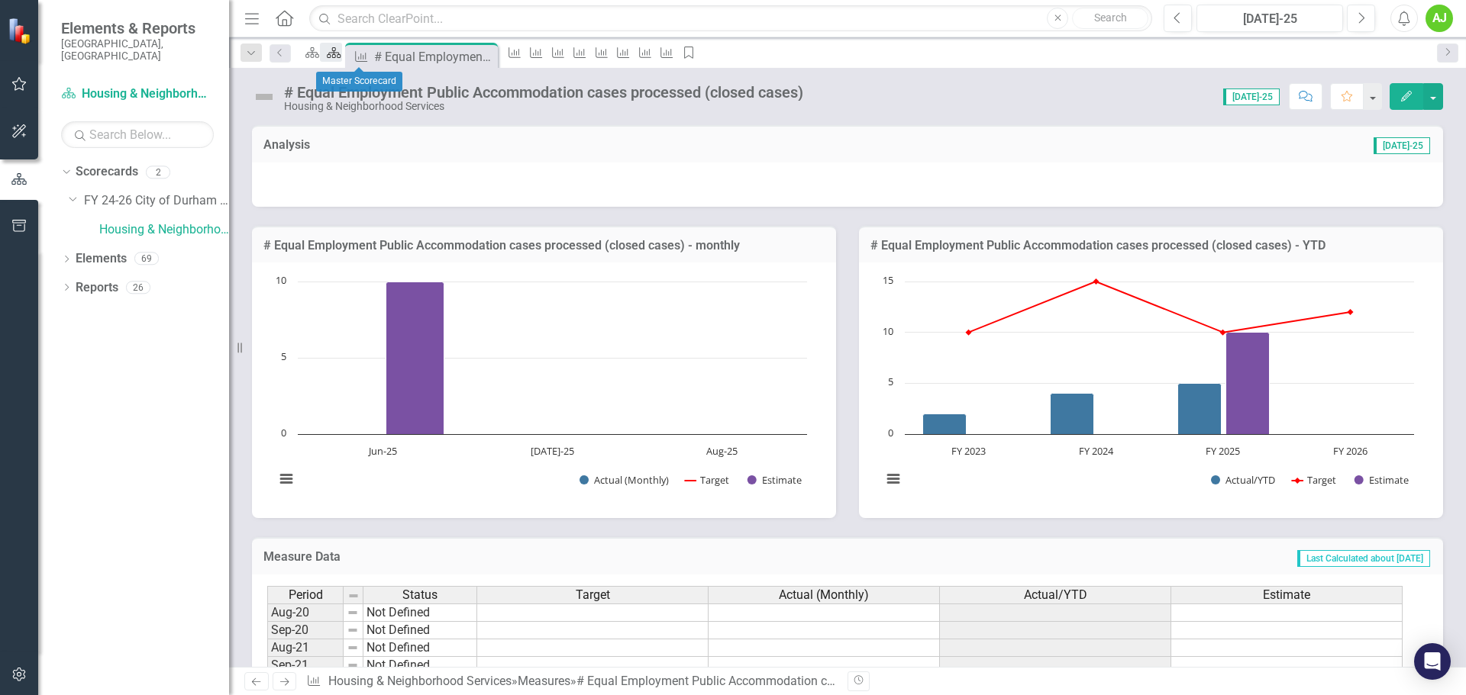
click at [341, 59] on icon "Scorecard" at bounding box center [333, 53] width 15 height 12
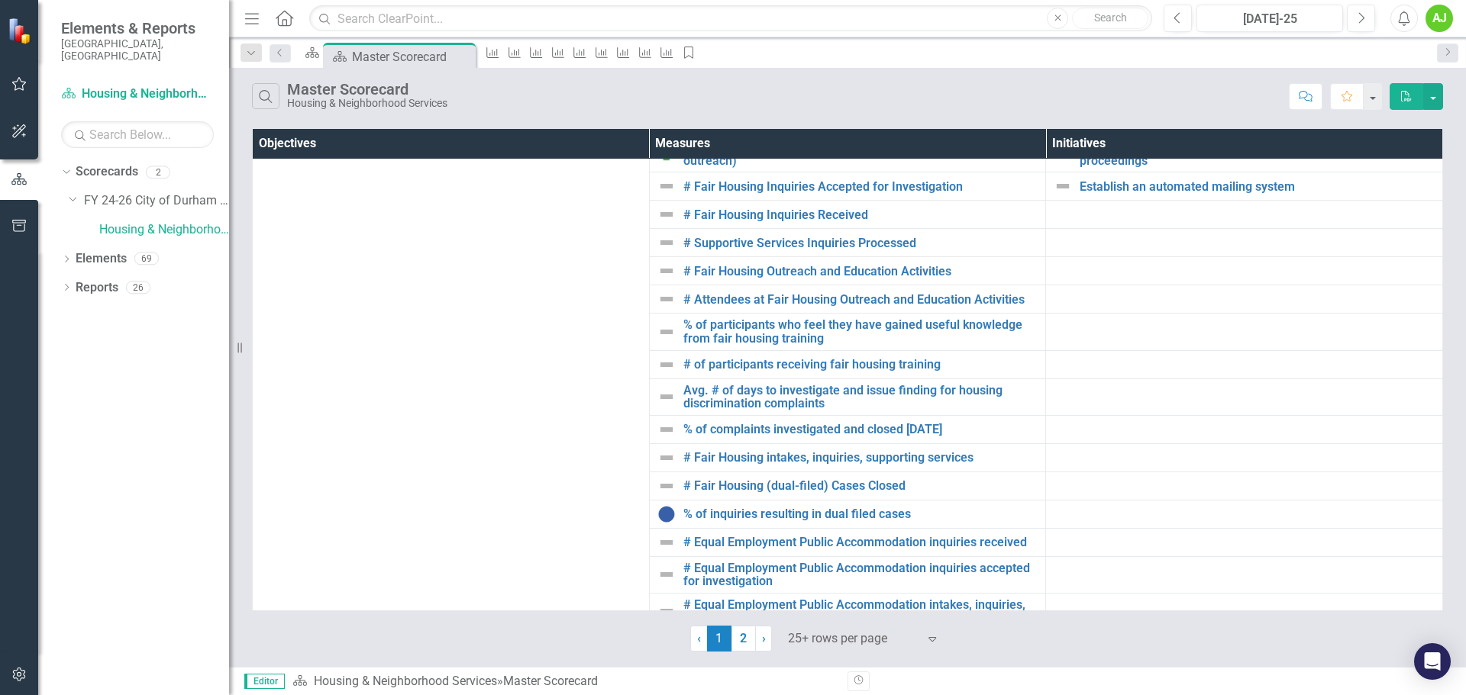
scroll to position [508, 0]
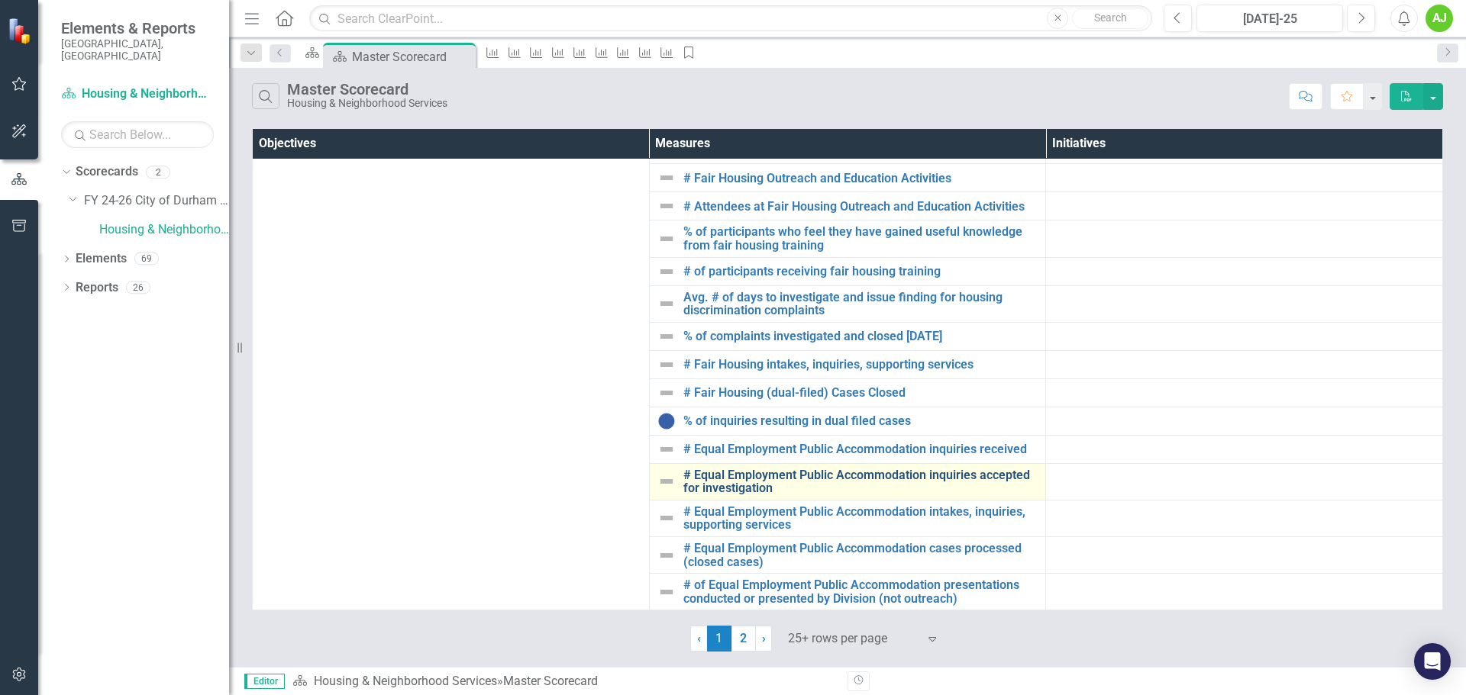
click at [869, 276] on link "# Equal Employment Public Accommodation inquiries accepted for investigation" at bounding box center [860, 482] width 355 height 27
